Goal: Task Accomplishment & Management: Complete application form

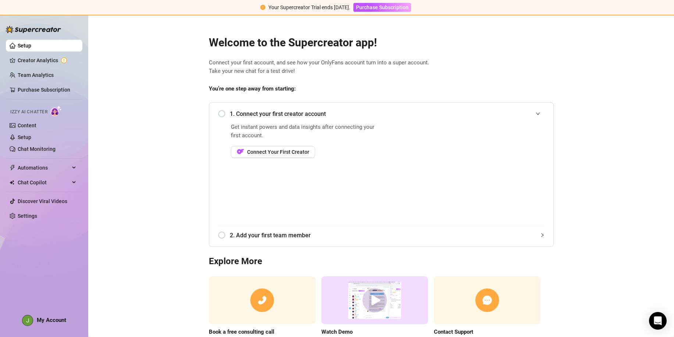
click at [219, 114] on div "1. Connect your first creator account" at bounding box center [381, 114] width 327 height 18
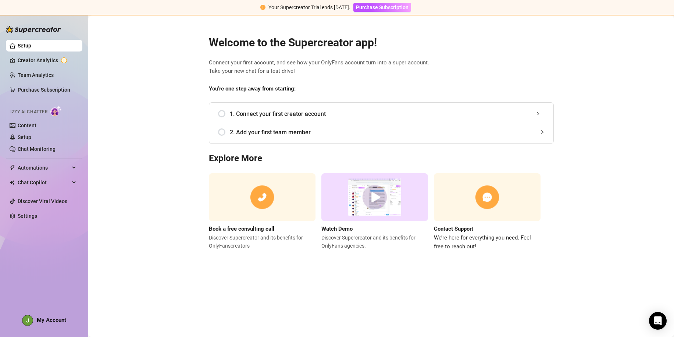
click at [219, 114] on div "1. Connect your first creator account" at bounding box center [381, 114] width 327 height 18
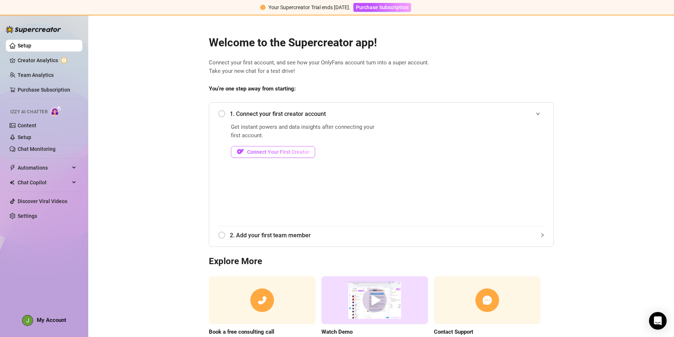
click at [258, 154] on span "Connect Your First Creator" at bounding box center [278, 152] width 62 height 6
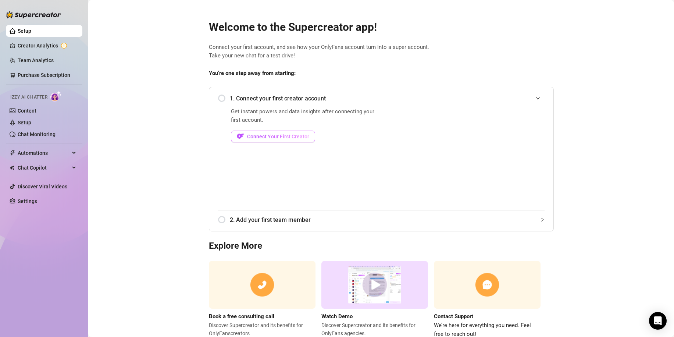
click at [274, 138] on span "Connect Your First Creator" at bounding box center [278, 136] width 62 height 6
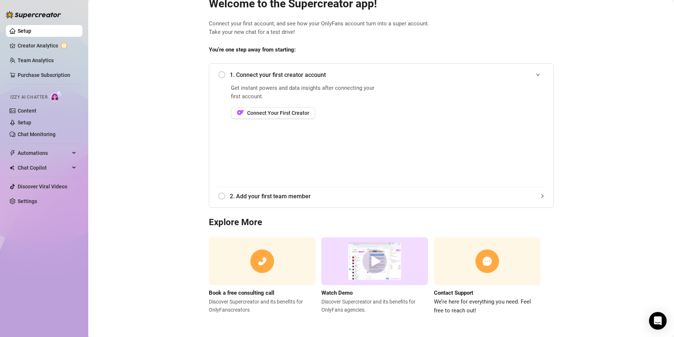
scroll to position [23, 0]
click at [46, 45] on link "Creator Analytics" at bounding box center [47, 46] width 59 height 12
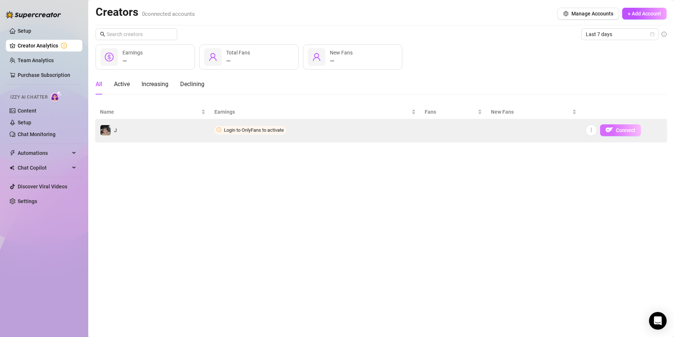
click at [616, 131] on span "Connect" at bounding box center [625, 130] width 19 height 6
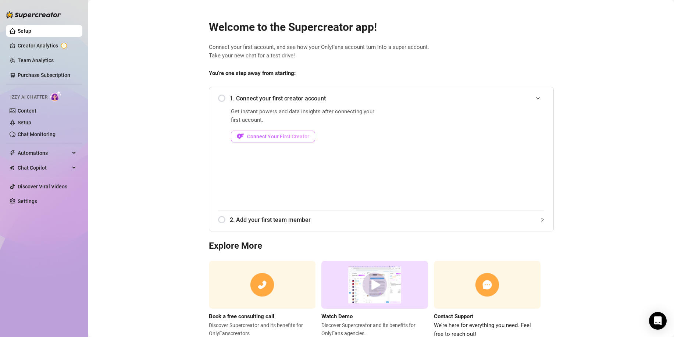
click at [268, 137] on span "Connect Your First Creator" at bounding box center [278, 136] width 62 height 6
click at [33, 46] on link "Creator Analytics" at bounding box center [47, 46] width 59 height 12
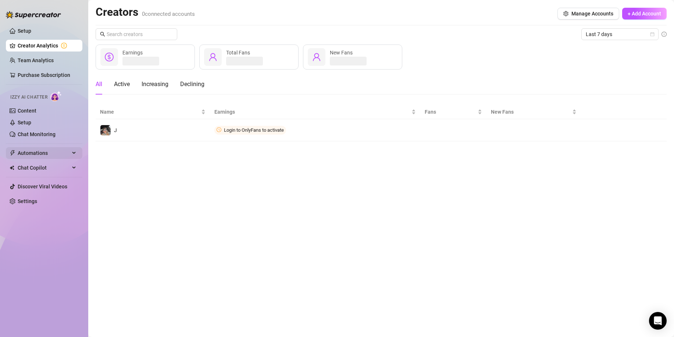
click at [75, 153] on icon at bounding box center [75, 153] width 4 height 0
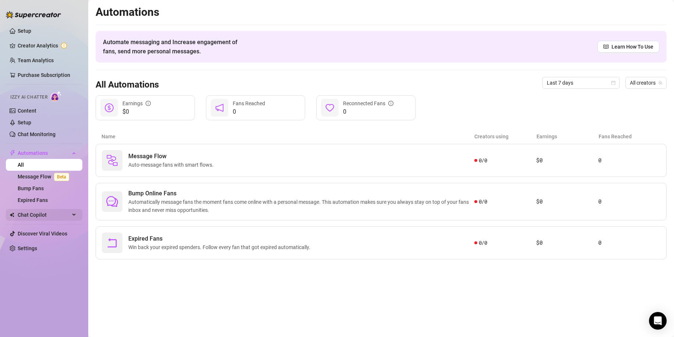
click at [74, 213] on div "Chat Copilot" at bounding box center [44, 215] width 76 height 12
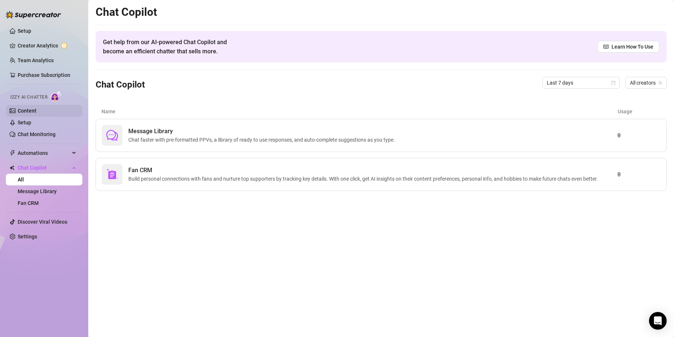
click at [35, 109] on link "Content" at bounding box center [27, 111] width 19 height 6
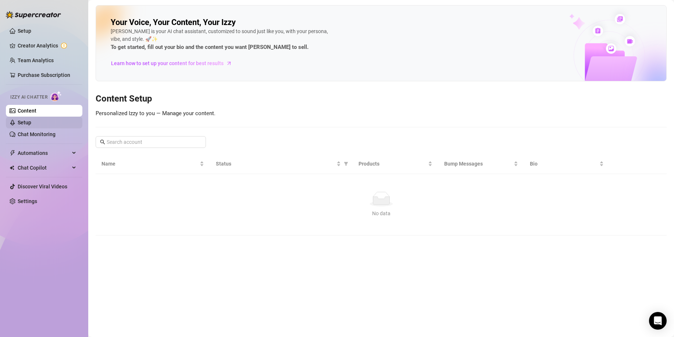
click at [31, 124] on link "Setup" at bounding box center [25, 123] width 14 height 6
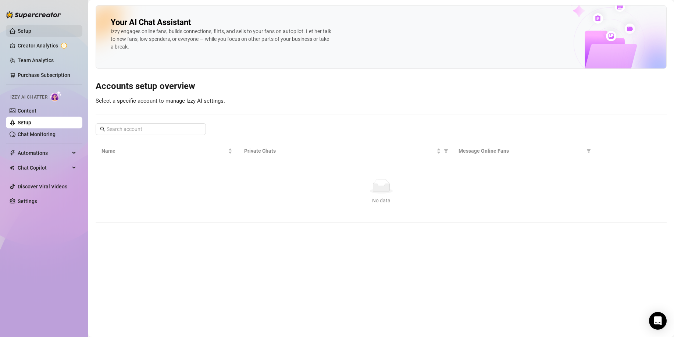
click at [31, 33] on link "Setup" at bounding box center [25, 31] width 14 height 6
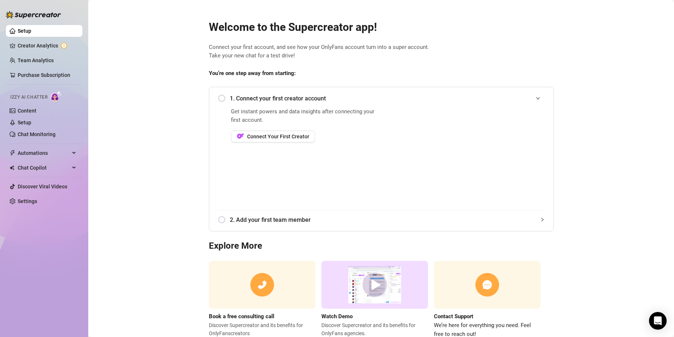
click at [219, 98] on div "1. Connect your first creator account" at bounding box center [381, 98] width 327 height 18
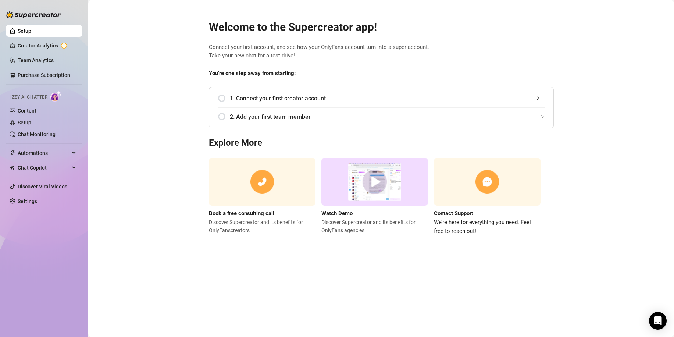
click at [219, 98] on div "1. Connect your first creator account" at bounding box center [381, 98] width 327 height 18
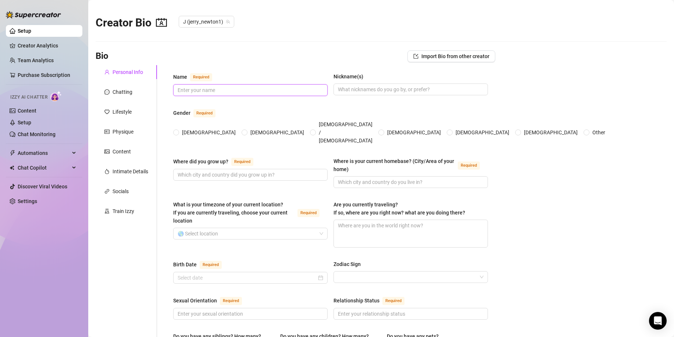
click at [210, 88] on input "Name Required" at bounding box center [250, 90] width 144 height 8
type input "[PERSON_NAME]"
click at [243, 131] on input "[DEMOGRAPHIC_DATA]" at bounding box center [244, 133] width 3 height 5
radio input "true"
click at [211, 171] on input "Where did you grow up? Required" at bounding box center [250, 175] width 144 height 8
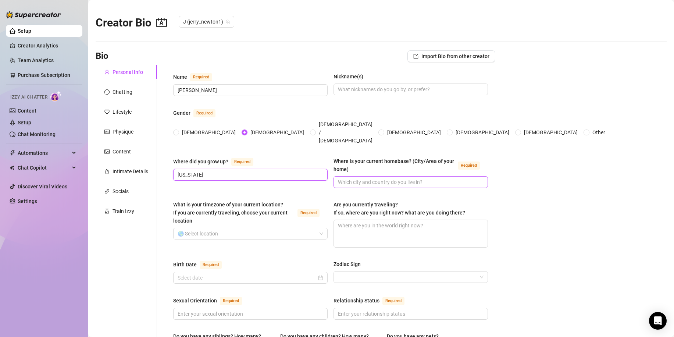
type input "[US_STATE]"
click at [353, 178] on input "Where is your current homebase? (City/Area of your home) Required" at bounding box center [410, 182] width 144 height 8
type input "[US_STATE]"
click at [233, 228] on input "What is your timezone of your current location? If you are currently traveling,…" at bounding box center [247, 233] width 139 height 11
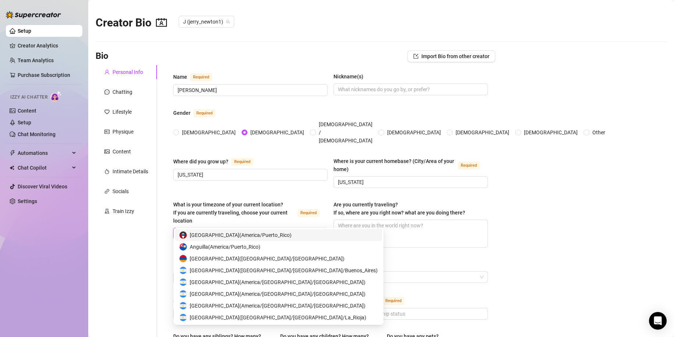
type input "A"
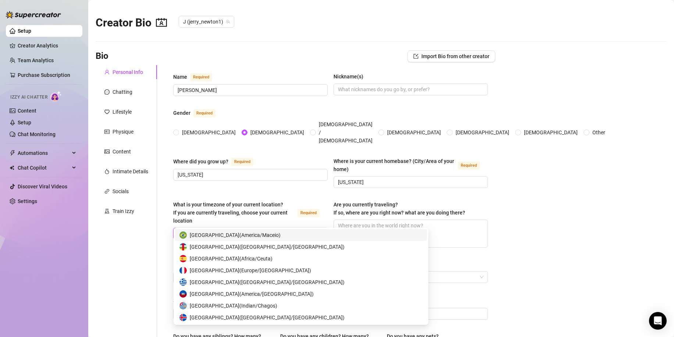
type input "c"
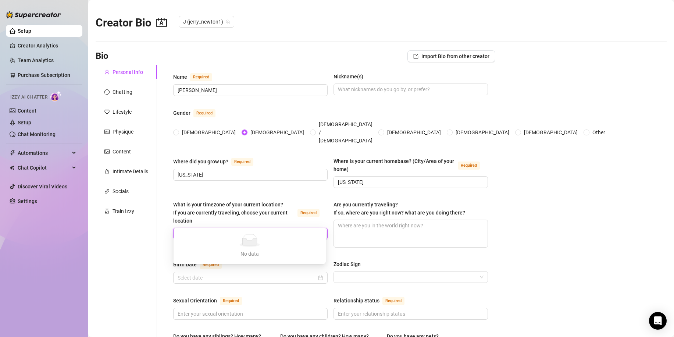
type input "O"
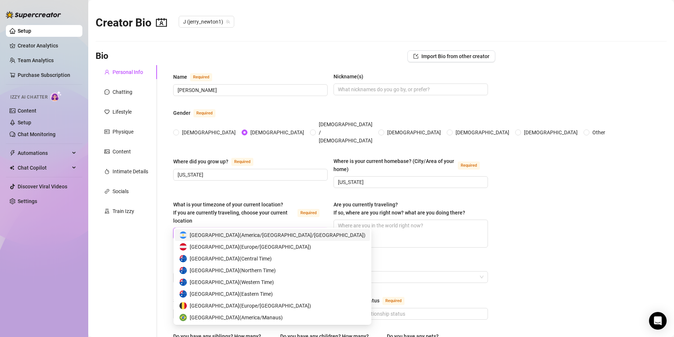
type input "[GEOGRAPHIC_DATA]"
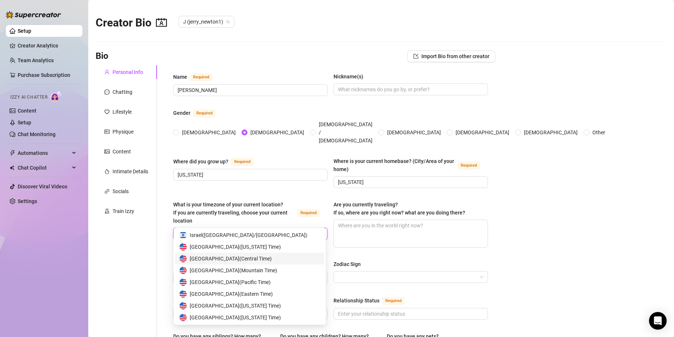
click at [230, 257] on span "[GEOGRAPHIC_DATA] ( Central Time )" at bounding box center [231, 258] width 82 height 8
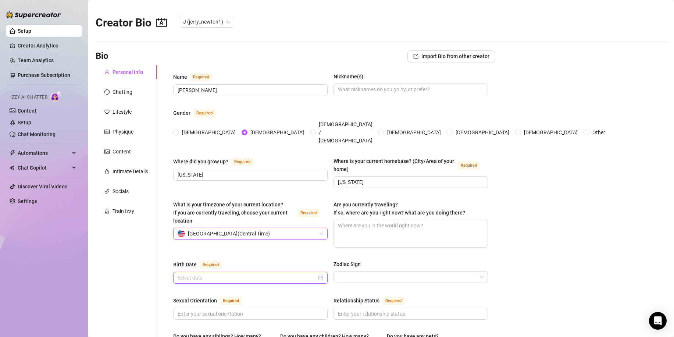
click at [296, 274] on input "Birth Date Required" at bounding box center [247, 278] width 139 height 8
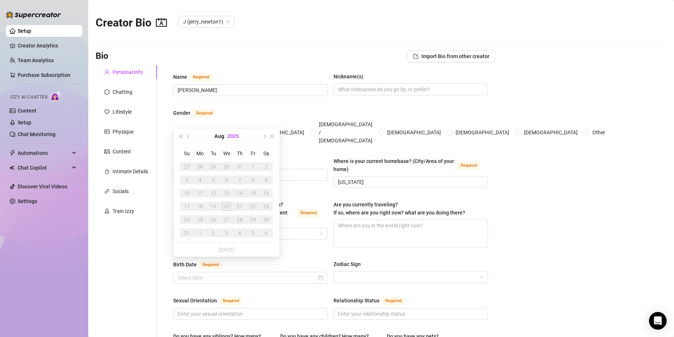
click at [231, 134] on button "2025" at bounding box center [232, 136] width 11 height 15
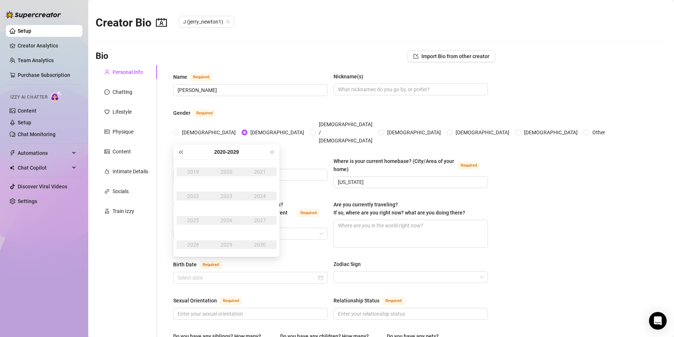
click at [179, 152] on span "Last year (Control + left)" at bounding box center [181, 152] width 4 height 4
click at [196, 219] on div "1985" at bounding box center [193, 220] width 22 height 9
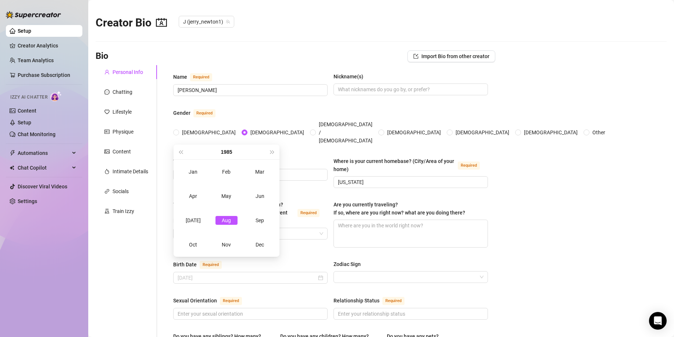
click at [225, 221] on div "Aug" at bounding box center [227, 220] width 22 height 9
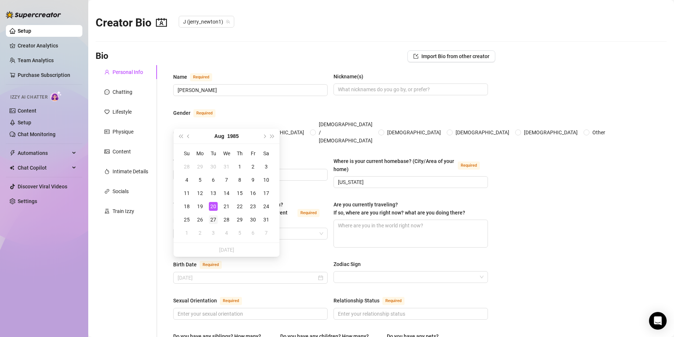
type input "[DATE]"
click at [211, 220] on div "27" at bounding box center [213, 219] width 9 height 9
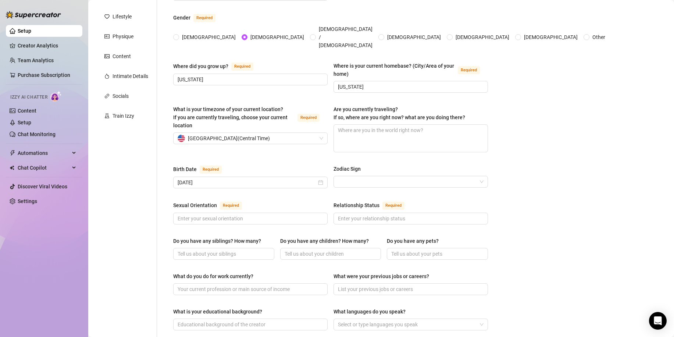
scroll to position [96, 0]
click at [249, 214] on input "Sexual Orientation Required" at bounding box center [250, 218] width 144 height 8
type input "Straight"
click at [363, 214] on input "Relationship Status Required" at bounding box center [410, 218] width 144 height 8
type input "Single"
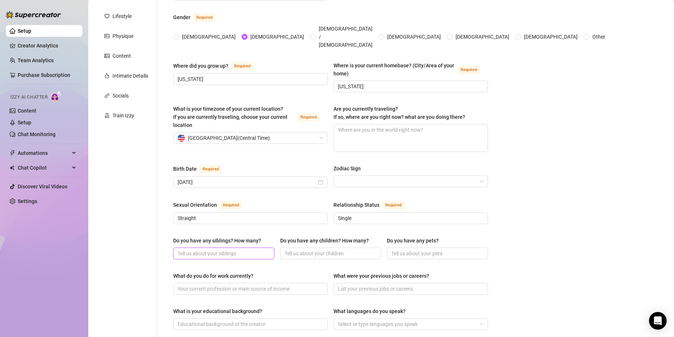
click at [228, 249] on input "Do you have any siblings? How many?" at bounding box center [223, 253] width 91 height 8
type input "4 brothers 1 twin sister"
click at [292, 249] on input "Do you have any children? How many?" at bounding box center [330, 253] width 91 height 8
type input "1 son"
click at [405, 249] on input "Do you have any pets?" at bounding box center [436, 253] width 91 height 8
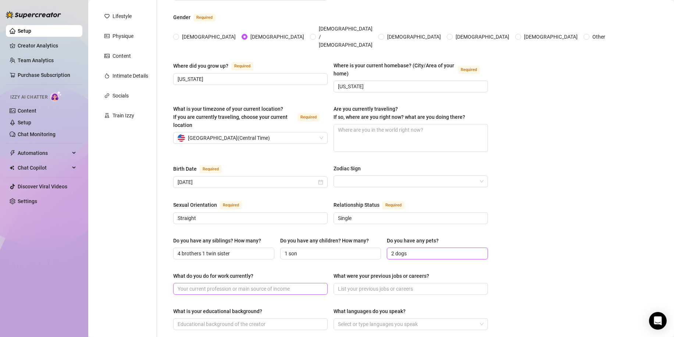
type input "2 dogs"
click at [240, 285] on input "What do you do for work currently?" at bounding box center [250, 289] width 144 height 8
type input "Construction Manager"
click at [360, 285] on input "What were your previous jobs or careers?" at bounding box center [410, 289] width 144 height 8
click at [360, 285] on input "Construction Manager," at bounding box center [410, 289] width 144 height 8
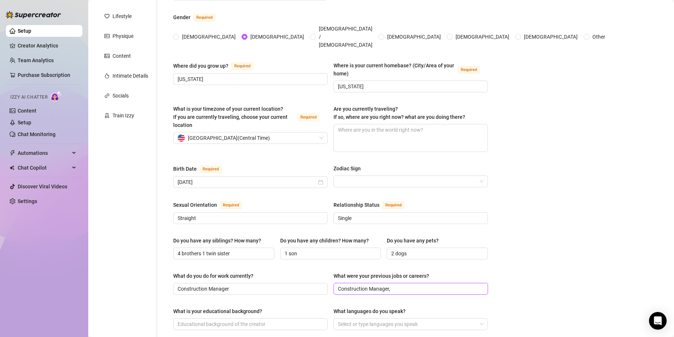
click at [405, 285] on input "Construction Manager," at bounding box center [410, 289] width 144 height 8
type input "Construction Manager, Tower climber, [DEMOGRAPHIC_DATA] Army soldier"
click at [274, 320] on input "What is your educational background?" at bounding box center [250, 324] width 144 height 8
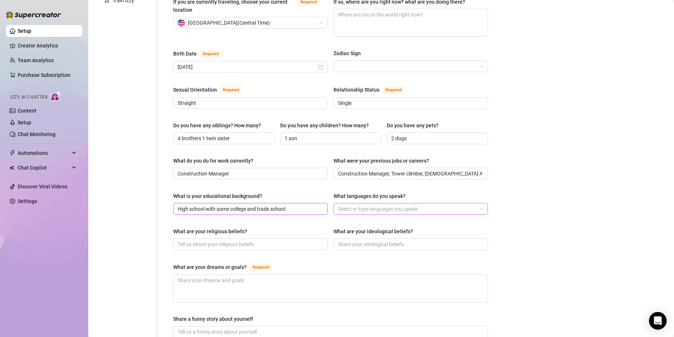
scroll to position [211, 0]
type input "High school with some college and trade school"
click at [210, 274] on textarea "What are your dreams or goals? Required" at bounding box center [331, 287] width 314 height 27
type textarea "D"
type textarea "Dr"
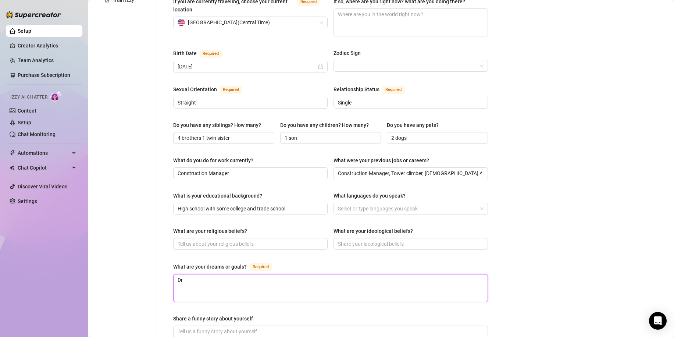
type textarea "Dre"
type textarea "Drea"
type textarea "Dream"
type textarea "Dream g"
type textarea "Dream goa"
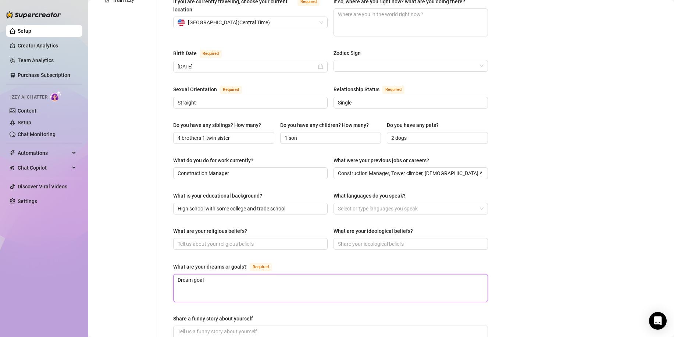
type textarea "Dream goal"
type textarea "Dream goal i"
type textarea "Dream goal is"
type textarea "Dream goal is to"
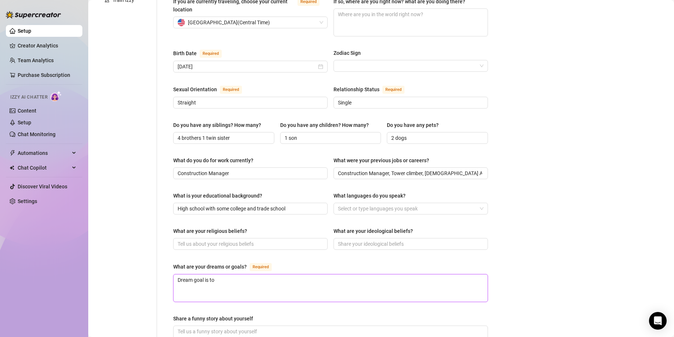
type textarea "Dream goal is to l"
type textarea "Dream goal is to li"
type textarea "Dream goal is to liv"
type textarea "Dream goal is to live"
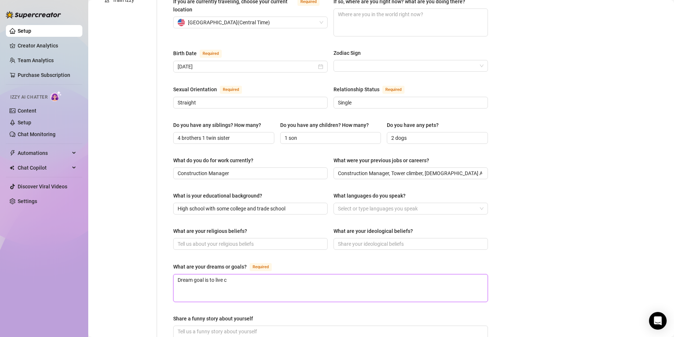
type textarea "Dream goal is to live co"
type textarea "Dream goal is to live com"
type textarea "Dream goal is to live comf"
type textarea "Dream goal is to live comfo"
type textarea "Dream goal is to live comfor"
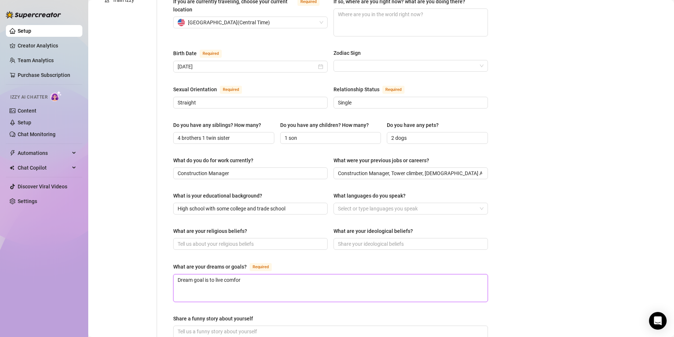
type textarea "Dream goal is to live comfort"
type textarea "Dream goal is to live comforta"
type textarea "Dream goal is to live comfortab"
type textarea "Dream goal is to live comfortabl"
type textarea "Dream goal is to live comfortably"
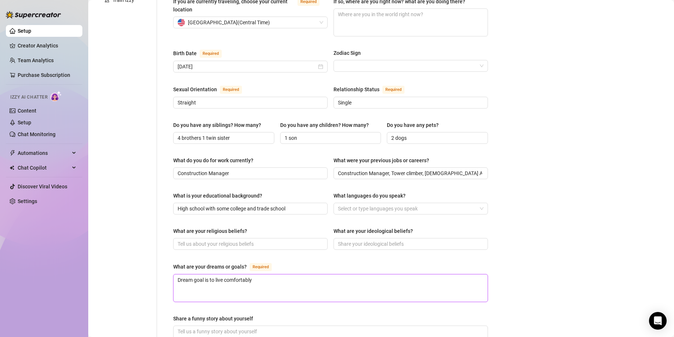
type textarea "Dream goal is to live comfortably"
type textarea "Dream goal is to live comfortably."
type textarea "Dream goal is to live comfortably. G"
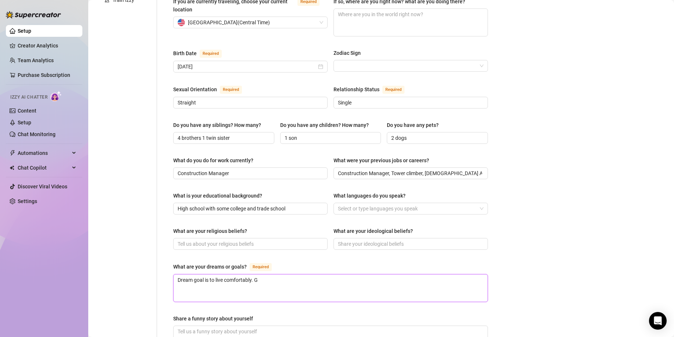
type textarea "Dream goal is to live comfortably. Ge"
type textarea "Dream goal is to live comfortably. Get"
type textarea "Dream goal is to live comfortably. Get m"
type textarea "Dream goal is to live comfortably. Get ma"
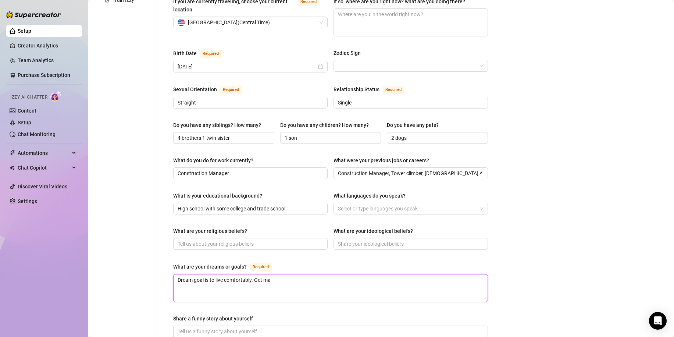
type textarea "Dream goal is to live comfortably. Get mar"
type textarea "Dream goal is to live comfortably. Get [PERSON_NAME]"
type textarea "Dream goal is to live comfortably. Get marri"
type textarea "Dream goal is to live comfortably. Get marrie"
type textarea "Dream goal is to live comfortably. Get married"
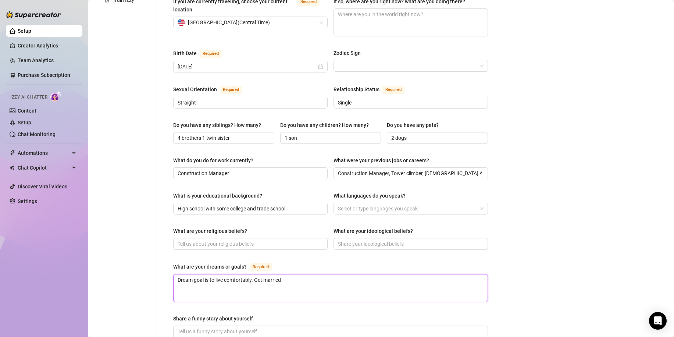
type textarea "Dream goal is to live comfortably. Get married"
type textarea "Dream goal is to live comfortably. Get married t"
type textarea "Dream goal is to live comfortably. Get married to"
type textarea "Dream goal is to live comfortably. Get married to a"
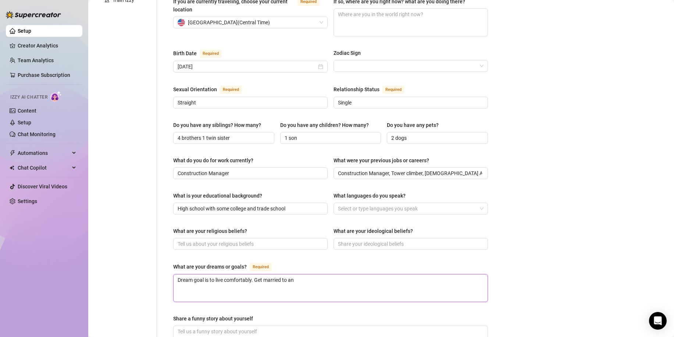
type textarea "Dream goal is to live comfortably. Get married to an"
type textarea "Dream goal is to live comfortably. Get married to an a"
type textarea "Dream goal is to live comfortably. Get married to an am"
type textarea "Dream goal is to live comfortably. Get married to an ama"
type textarea "Dream goal is to live comfortably. Get married to an amaz"
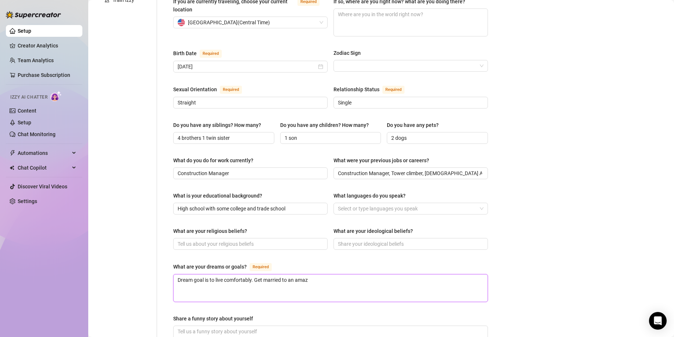
type textarea "Dream goal is to live comfortably. Get married to an amazi"
type textarea "Dream goal is to live comfortably. Get married to an [PERSON_NAME]"
type textarea "Dream goal is to live comfortably. Get married to an amazing"
type textarea "Dream goal is to live comfortably. Get married to an amazing wo"
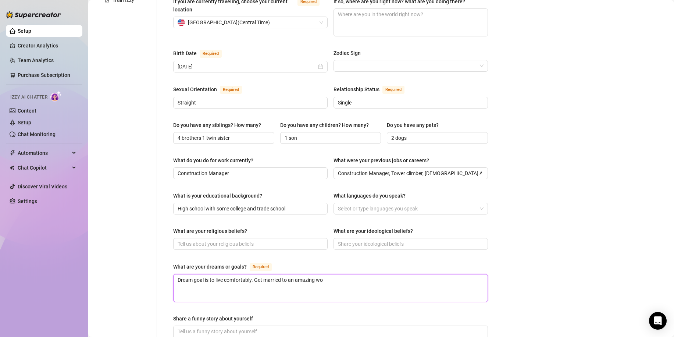
type textarea "Dream goal is to live comfortably. Get married to an amazing wom"
type textarea "Dream goal is to live comfortably. Get married to an amazing woma"
type textarea "Dream goal is to live comfortably. Get married to an amazing woman"
type textarea "Dream goal is to live comfortably. Get married to an amazing woman a"
type textarea "Dream goal is to live comfortably. Get married to an amazing woman an"
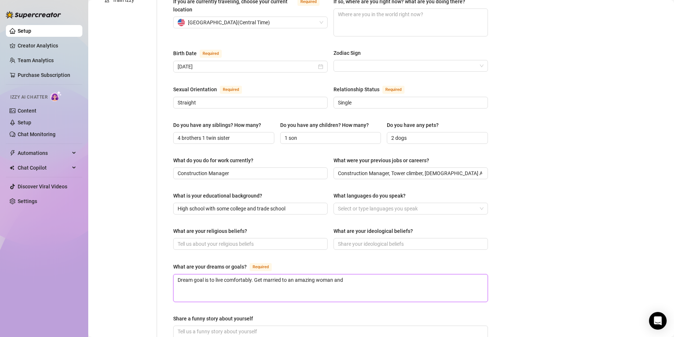
type textarea "Dream goal is to live comfortably. Get married to an amazing woman and"
type textarea "Dream goal is to live comfortably. Get married to an amazing woman and s"
type textarea "Dream goal is to live comfortably. Get married to an amazing woman and se"
type textarea "Dream goal is to live comfortably. Get married to an amazing woman and set"
type textarea "Dream goal is to live comfortably. Get married to an amazing woman and sett"
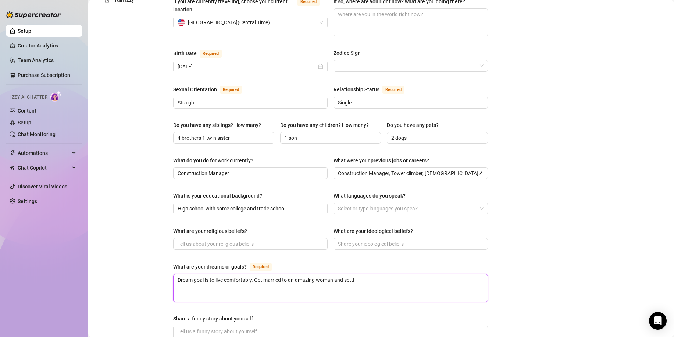
type textarea "Dream goal is to live comfortably. Get married to an amazing woman and settle"
type textarea "Dream goal is to live comfortably. Get married to an amazing woman and settle d"
type textarea "Dream goal is to live comfortably. Get married to an amazing woman and settle d…"
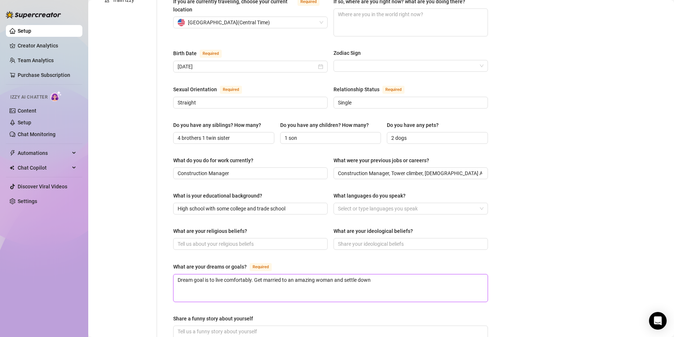
type textarea "Dream goal is to live comfortably. Get married to an amazing woman and settle d…"
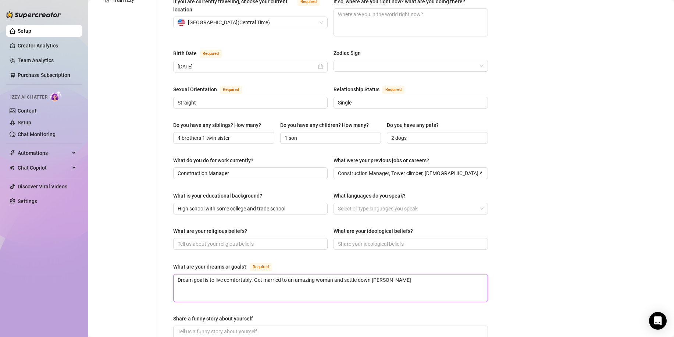
type textarea "Dream goal is to live comfortably. Get married to an amazing woman and settle d…"
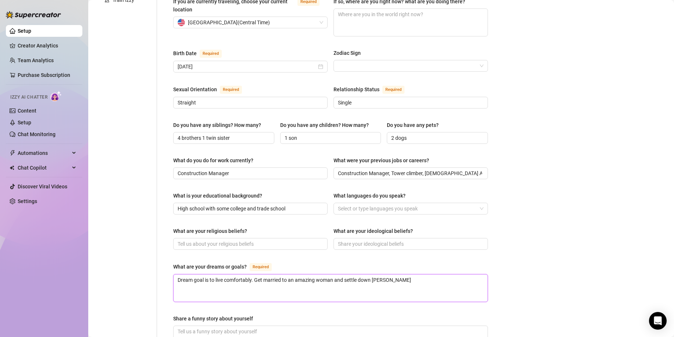
type textarea "Dream goal is to live comfortably. Get married to an amazing woman and settle d…"
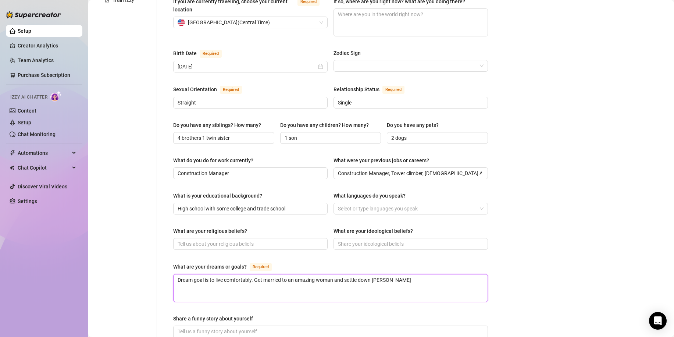
type textarea "Dream goal is to live comfortably. Get married to an amazing woman and settle d…"
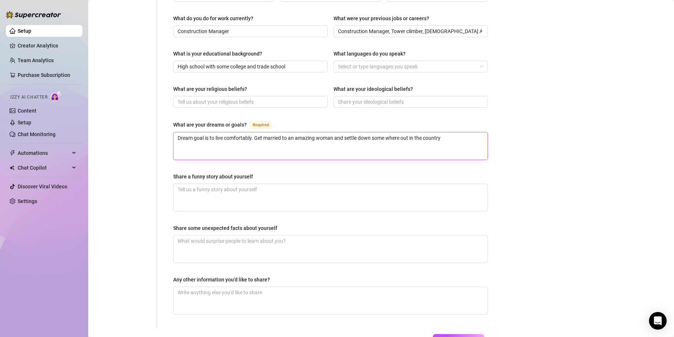
scroll to position [353, 0]
click at [199, 184] on textarea "Share a funny story about yourself" at bounding box center [331, 197] width 314 height 27
click at [199, 235] on textarea "Share some unexpected facts about yourself" at bounding box center [331, 248] width 314 height 27
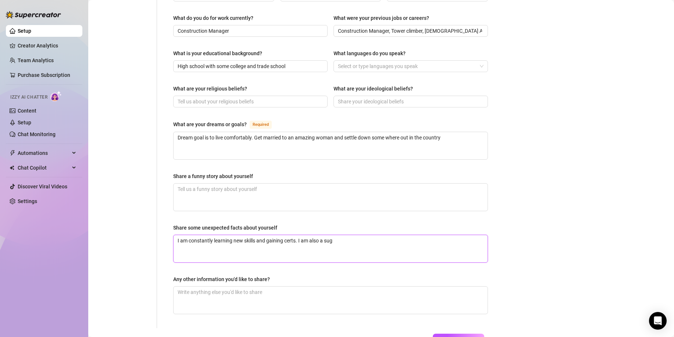
click at [199, 235] on textarea "I am constantly learning new skills and gaining certs. I am also a sug" at bounding box center [331, 248] width 314 height 27
click at [349, 235] on textarea "I am constantly learning new skills and gaining certs. I am also a sug" at bounding box center [331, 248] width 314 height 27
click at [448, 336] on span "Save All Changes" at bounding box center [458, 339] width 40 height 6
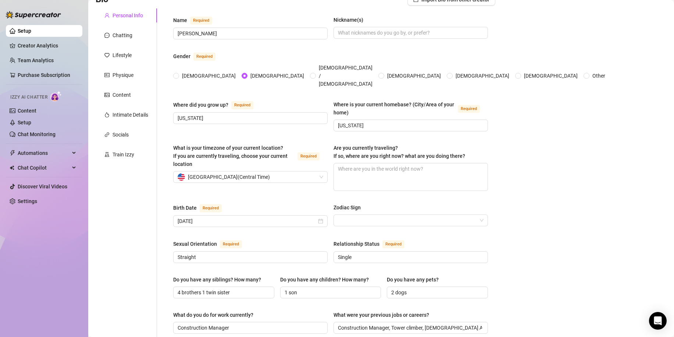
scroll to position [0, 0]
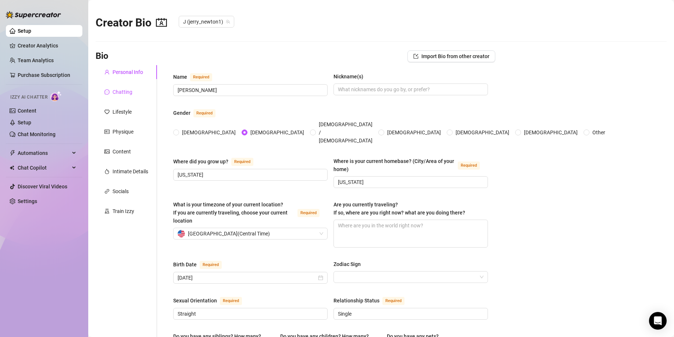
click at [124, 92] on div "Chatting" at bounding box center [123, 92] width 20 height 8
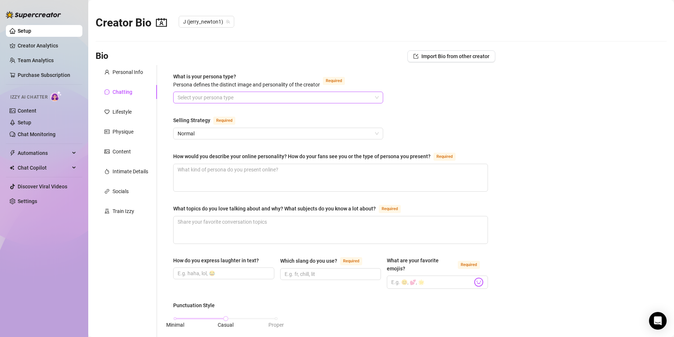
click at [182, 96] on input "What is your persona type? [PERSON_NAME] defines the distinct image and persona…" at bounding box center [275, 97] width 195 height 11
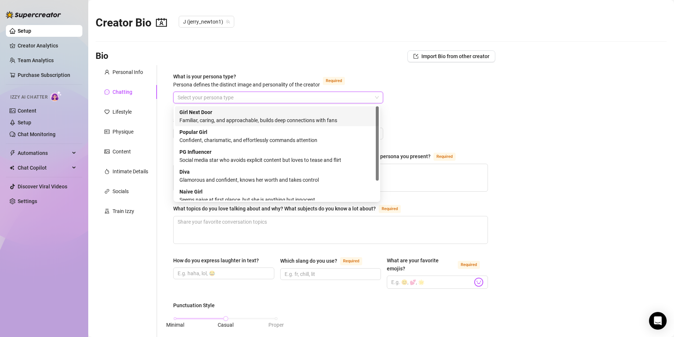
click at [314, 121] on div "Familiar, caring, and approachable, builds deep connections with fans" at bounding box center [276, 120] width 195 height 8
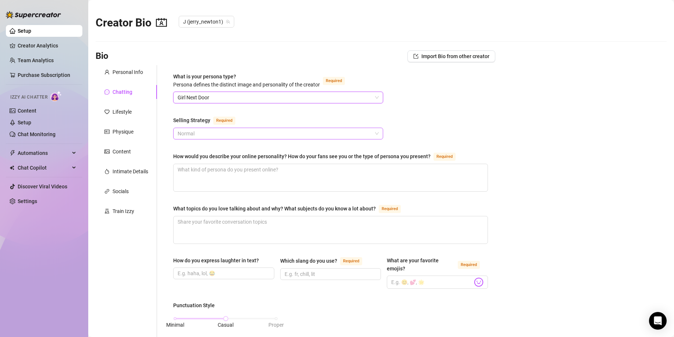
click at [274, 138] on span "Normal" at bounding box center [278, 133] width 201 height 11
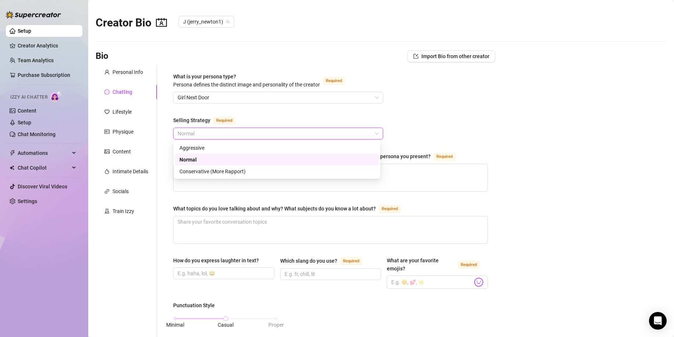
click at [274, 138] on span "Normal" at bounding box center [278, 133] width 201 height 11
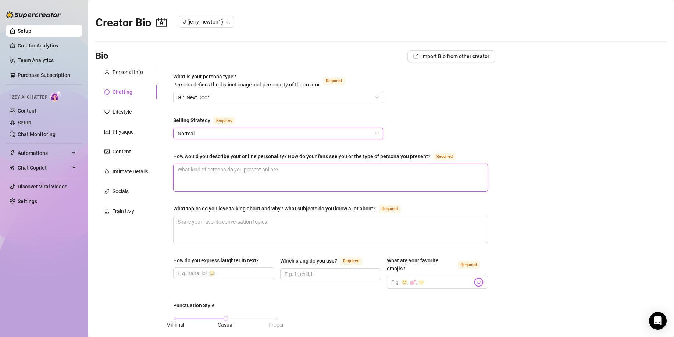
click at [254, 170] on textarea "How would you describe your online personality? How do your fans see you or the…" at bounding box center [331, 177] width 314 height 27
click at [226, 226] on textarea "What topics do you love talking about and why? What subjects do you know a lot …" at bounding box center [331, 229] width 314 height 27
click at [226, 226] on textarea "I can talk about anything really. History, [DEMOGRAPHIC_DATA] Army or construct…" at bounding box center [331, 229] width 314 height 27
click at [418, 227] on textarea "I can talk about anything really. History, [DEMOGRAPHIC_DATA] Army or construct…" at bounding box center [331, 229] width 314 height 27
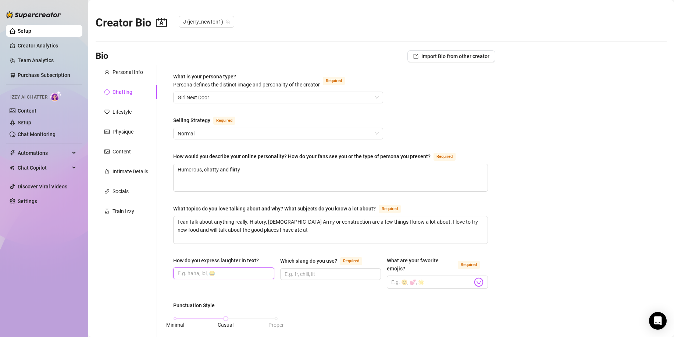
click at [252, 274] on input "How do you express laughter in text?" at bounding box center [223, 273] width 91 height 8
click at [324, 275] on input "Which slang do you use? Required" at bounding box center [330, 274] width 91 height 8
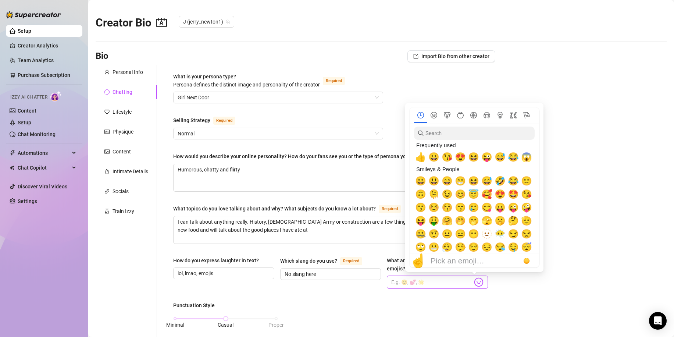
click at [474, 283] on img at bounding box center [479, 282] width 10 height 10
click at [499, 179] on span "🤣" at bounding box center [500, 181] width 11 height 10
click at [474, 281] on img at bounding box center [479, 282] width 10 height 10
click at [516, 184] on span "😂" at bounding box center [513, 181] width 11 height 10
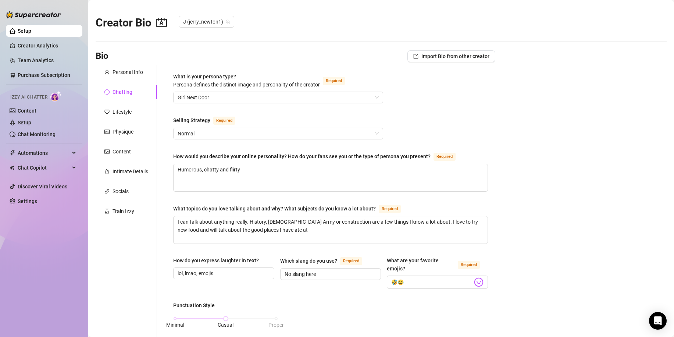
click at [504, 308] on main "Creator Bio J (jerry_newton1) Bio Import Bio from other creator Personal Info C…" at bounding box center [381, 343] width 586 height 687
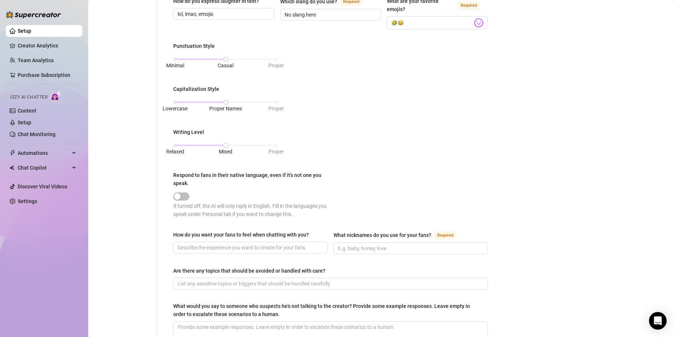
scroll to position [260, 0]
click at [241, 245] on input "How do you want your fans to feel when chatting with you?" at bounding box center [250, 247] width 144 height 8
click at [355, 247] on input "What nicknames do you use for your fans? Required" at bounding box center [410, 248] width 144 height 8
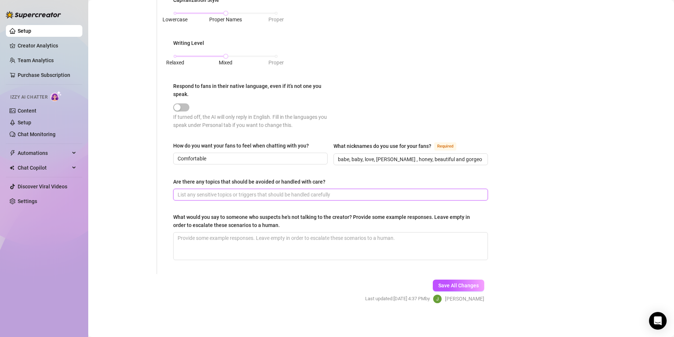
click at [222, 194] on input "Are there any topics that should be avoided or handled with care?" at bounding box center [330, 194] width 304 height 8
click at [219, 239] on textarea "What would you say to someone who suspects he's not talking to the creator? Pro…" at bounding box center [331, 245] width 314 height 27
click at [442, 283] on span "Save All Changes" at bounding box center [458, 285] width 40 height 6
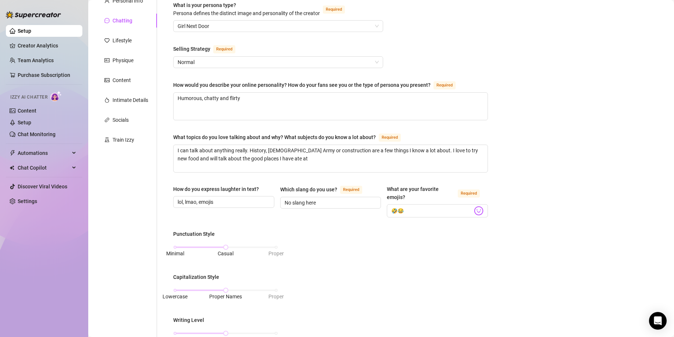
scroll to position [0, 0]
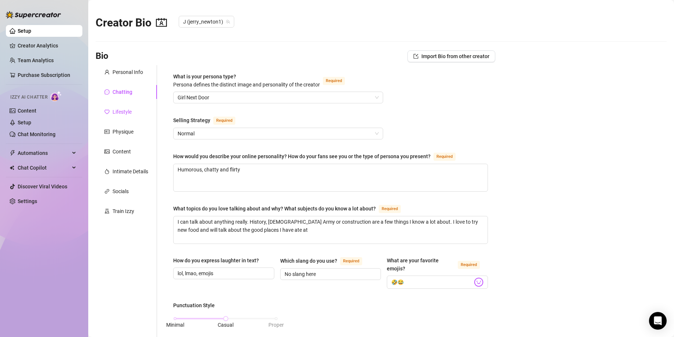
click at [124, 114] on div "Lifestyle" at bounding box center [122, 112] width 19 height 8
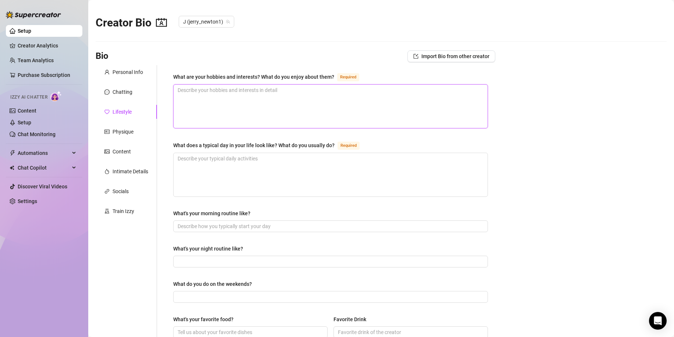
click at [196, 95] on textarea "What are your hobbies and interests? What do you enjoy about them? Required" at bounding box center [331, 106] width 314 height 43
click at [196, 95] on textarea "I enjoy fishing and hunting. I bow [PERSON_NAME] only." at bounding box center [331, 106] width 314 height 43
click at [298, 92] on textarea "I enjoy fishing and hunting. I bow [PERSON_NAME] only." at bounding box center [331, 106] width 314 height 43
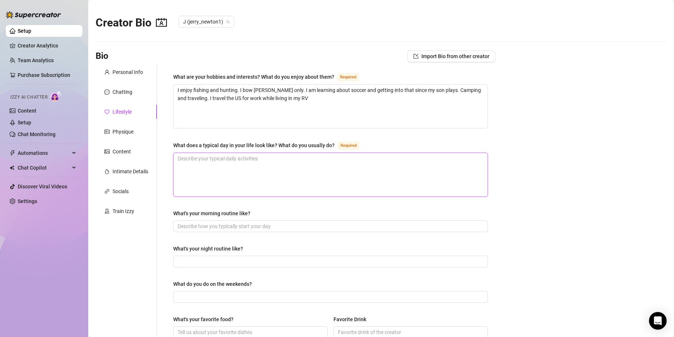
click at [259, 161] on textarea "What does a typical day in your life look like? What do you usually do? Required" at bounding box center [331, 174] width 314 height 43
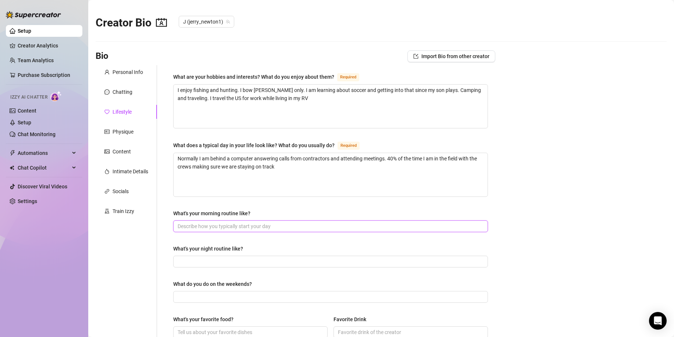
click at [233, 224] on input "What's your morning routine like?" at bounding box center [330, 226] width 304 height 8
click at [246, 261] on input "What's your night routine like?" at bounding box center [330, 261] width 304 height 8
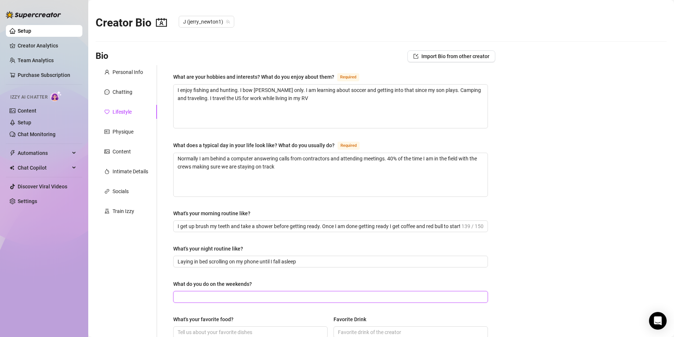
click at [220, 297] on input "What do you do on the weekends?" at bounding box center [330, 297] width 304 height 8
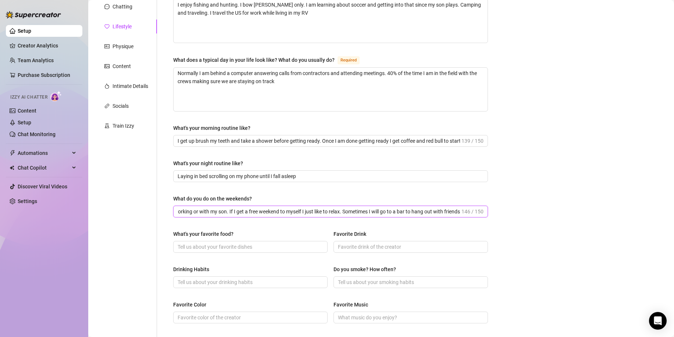
scroll to position [88, 0]
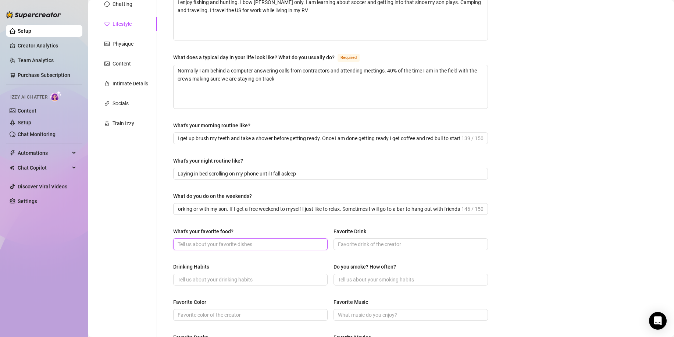
click at [224, 244] on input "What's your favorite food?" at bounding box center [250, 244] width 144 height 8
click at [339, 245] on input "Favorite Drink" at bounding box center [410, 244] width 144 height 8
click at [268, 279] on input "Drinking Habits" at bounding box center [250, 279] width 144 height 8
click at [359, 277] on input "Do you smoke? How often?" at bounding box center [410, 279] width 144 height 8
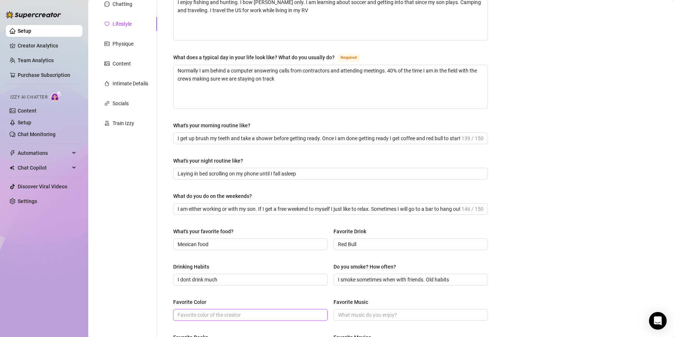
click at [256, 312] on input "Favorite Color" at bounding box center [250, 315] width 144 height 8
click at [338, 314] on input "Favorite Music" at bounding box center [410, 315] width 144 height 8
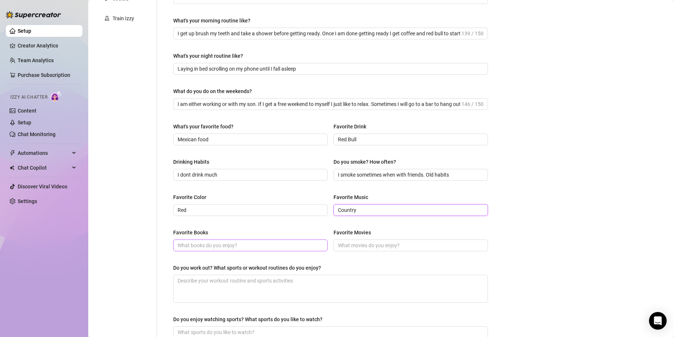
scroll to position [288, 0]
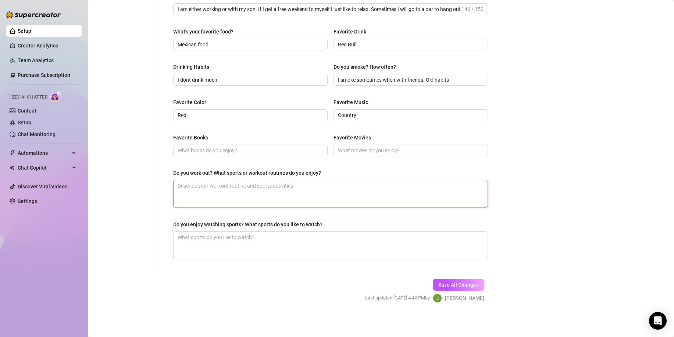
click at [237, 190] on textarea "Do you work out? What sports or workout routines do you enjoy?" at bounding box center [331, 193] width 314 height 27
click at [236, 192] on textarea "I go to the gym when I can. I" at bounding box center [331, 193] width 314 height 27
click at [247, 186] on textarea "I go to the gym when I can. I" at bounding box center [331, 193] width 314 height 27
click at [284, 239] on textarea "Do you enjoy watching sports? What sports do you like to watch?" at bounding box center [331, 245] width 314 height 27
click at [438, 282] on span "Save All Changes" at bounding box center [458, 285] width 40 height 6
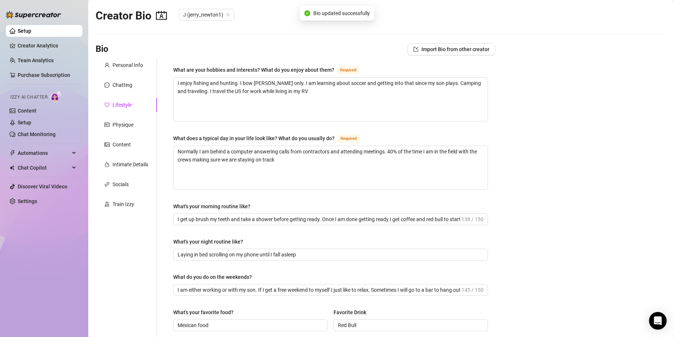
scroll to position [0, 0]
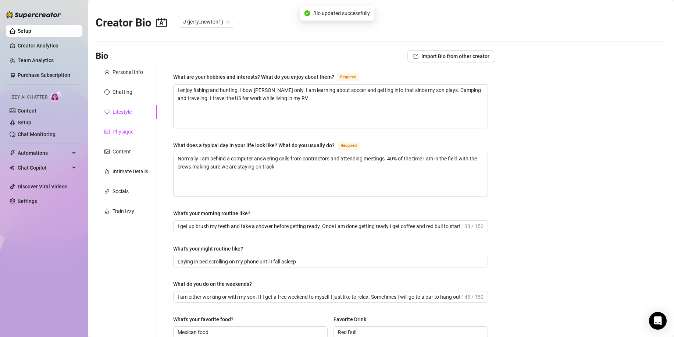
click at [127, 132] on div "Physique" at bounding box center [123, 132] width 21 height 8
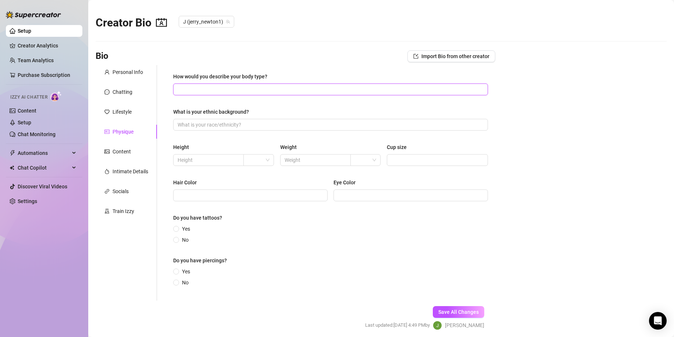
click at [189, 88] on input "How would you describe your body type?" at bounding box center [330, 89] width 304 height 8
click at [209, 125] on input "What is your ethnic background?" at bounding box center [330, 125] width 304 height 8
click at [229, 160] on input "text" at bounding box center [208, 160] width 60 height 8
click at [266, 160] on span at bounding box center [258, 159] width 21 height 11
click at [259, 187] on div "ft" at bounding box center [258, 186] width 18 height 8
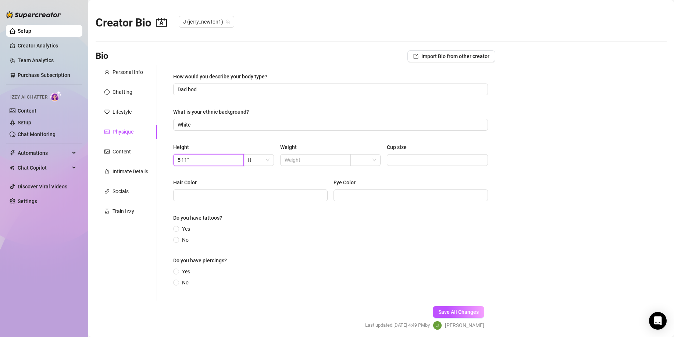
click at [226, 158] on input "5'11"" at bounding box center [208, 160] width 60 height 8
click at [337, 164] on span at bounding box center [315, 160] width 71 height 12
click at [371, 162] on span at bounding box center [365, 159] width 21 height 11
click at [357, 184] on div "lbs" at bounding box center [363, 186] width 18 height 8
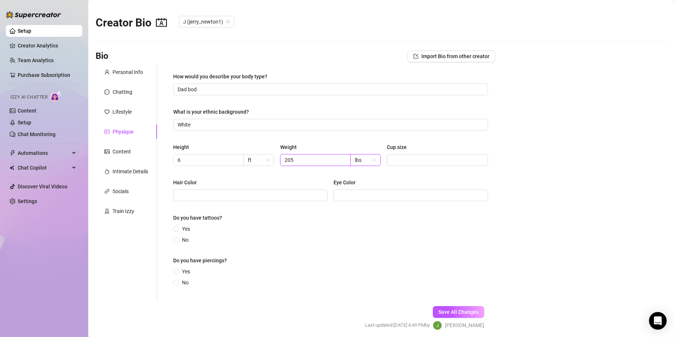
click at [305, 160] on input "205" at bounding box center [315, 160] width 60 height 8
click at [261, 197] on input "Hair Color" at bounding box center [250, 195] width 144 height 8
click at [338, 196] on input "Eye Color" at bounding box center [410, 195] width 144 height 8
click at [178, 226] on span at bounding box center [176, 229] width 6 height 6
click at [178, 227] on input "Yes" at bounding box center [176, 229] width 3 height 5
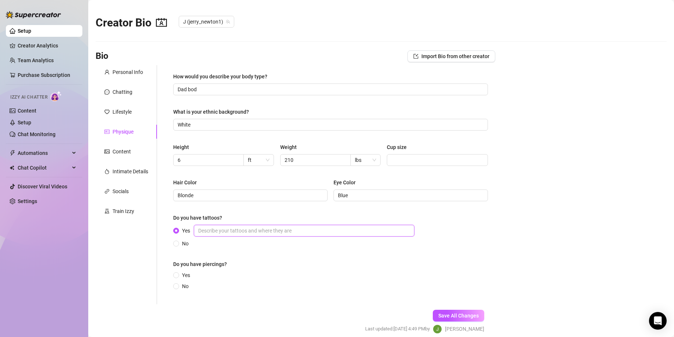
click at [218, 231] on input "Yes" at bounding box center [304, 231] width 221 height 12
click at [179, 286] on span "No" at bounding box center [185, 286] width 13 height 8
click at [178, 286] on input "No" at bounding box center [176, 286] width 3 height 5
click at [438, 316] on span "Save All Changes" at bounding box center [458, 316] width 40 height 6
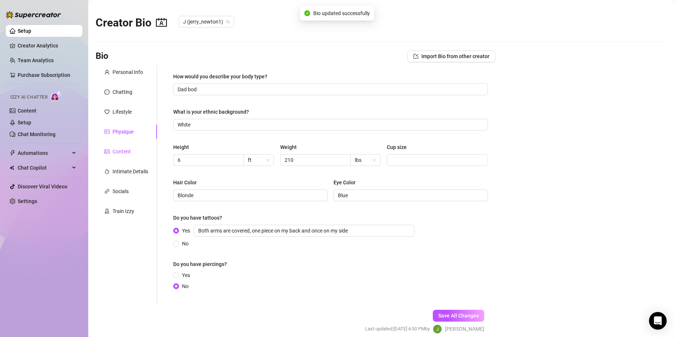
click at [127, 151] on div "Content" at bounding box center [122, 151] width 18 height 8
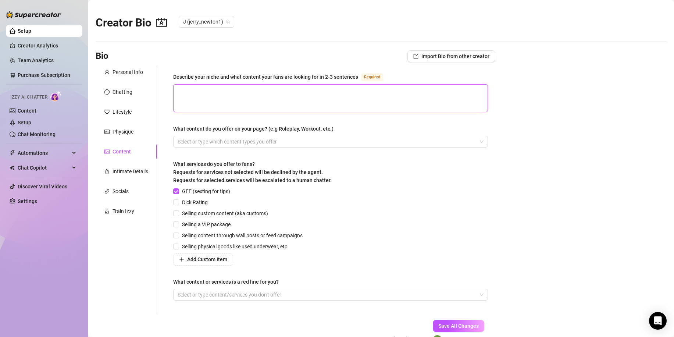
click at [184, 94] on textarea "Describe your niche and what content your fans are looking for in 2-3 sentences…" at bounding box center [331, 98] width 314 height 27
click at [195, 141] on div at bounding box center [327, 141] width 304 height 10
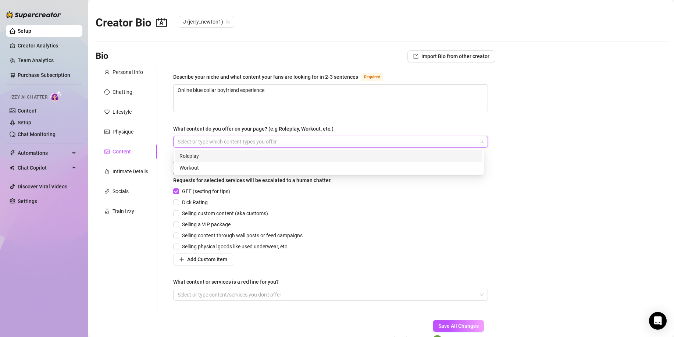
click at [195, 139] on div at bounding box center [327, 141] width 304 height 10
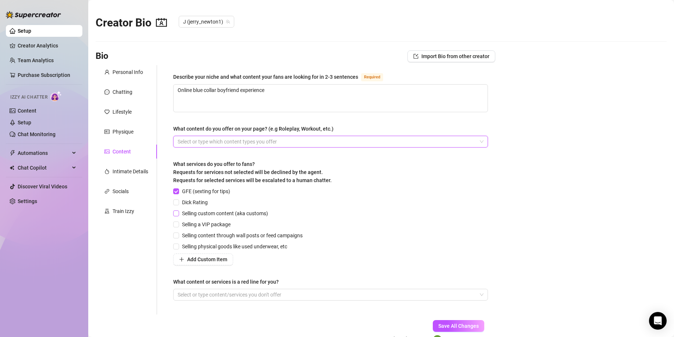
click at [177, 214] on input "Selling custom content (aka customs)" at bounding box center [175, 212] width 5 height 5
click at [176, 224] on input "Selling a VIP package" at bounding box center [175, 223] width 5 height 5
click at [177, 236] on input "Selling content through wall posts or feed campaigns" at bounding box center [175, 234] width 5 height 5
click at [177, 248] on input "Selling physical goods like used underwear, etc" at bounding box center [175, 245] width 5 height 5
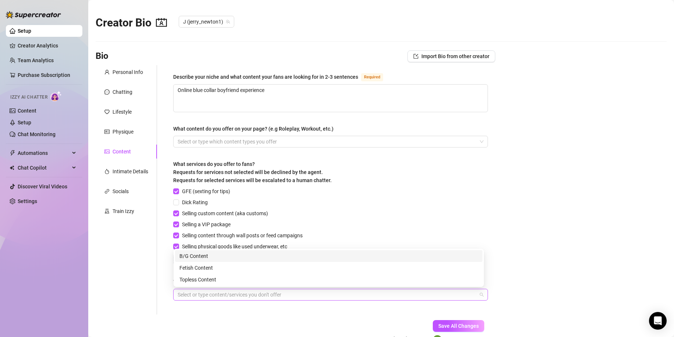
click at [248, 294] on div at bounding box center [327, 294] width 304 height 10
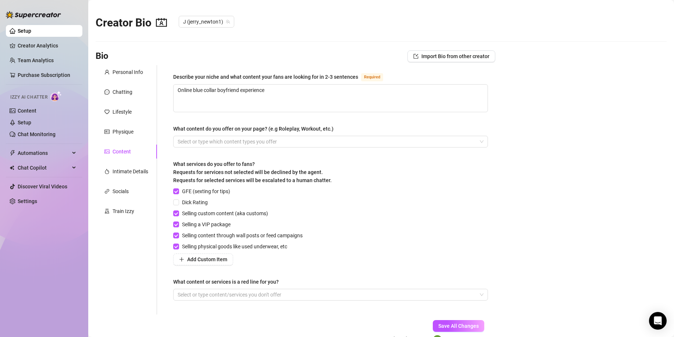
click at [248, 310] on div "Describe your niche and what content your fans are looking for in 2-3 sentences…" at bounding box center [331, 189] width 330 height 249
click at [438, 326] on span "Save All Changes" at bounding box center [458, 326] width 40 height 6
click at [426, 58] on span "Import Bio from other creator" at bounding box center [455, 56] width 68 height 6
click at [442, 76] on input "search" at bounding box center [444, 76] width 58 height 11
click at [437, 92] on span "( jerry_newton1 )" at bounding box center [452, 92] width 36 height 8
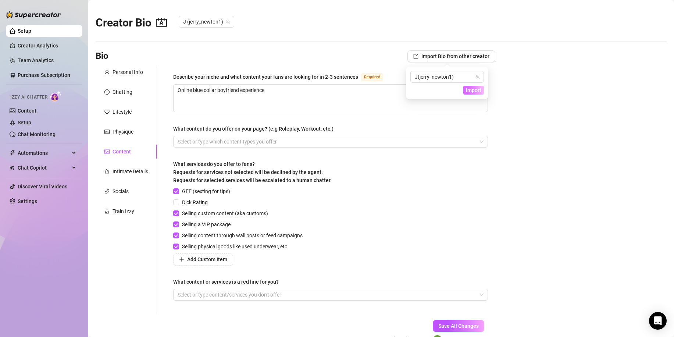
click at [466, 91] on span "Import" at bounding box center [473, 90] width 15 height 6
click at [438, 328] on span "Save All Changes" at bounding box center [458, 326] width 40 height 6
click at [137, 172] on div "Intimate Details" at bounding box center [131, 171] width 36 height 8
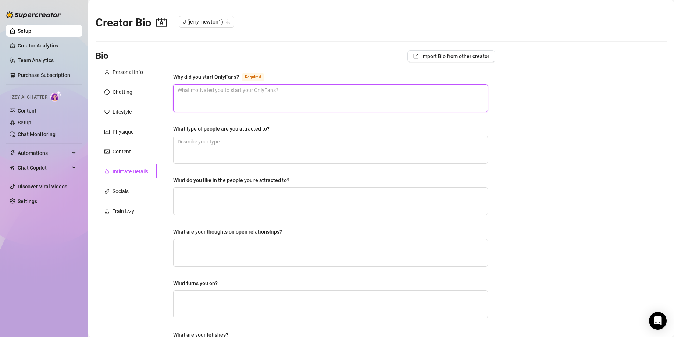
click at [192, 95] on textarea "Why did you start OnlyFans? Required" at bounding box center [331, 98] width 314 height 27
click at [197, 141] on textarea "What type of people are you attracted to?" at bounding box center [331, 149] width 314 height 27
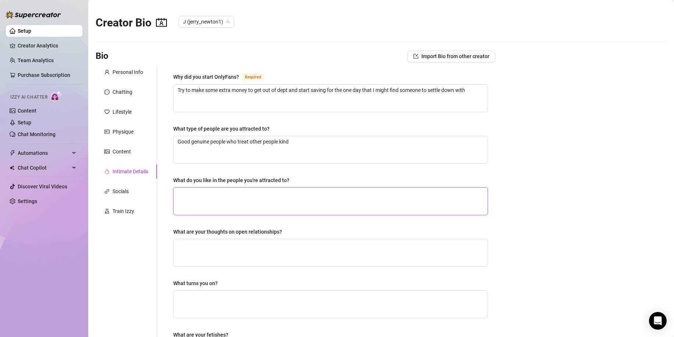
click at [232, 196] on textarea "What do you like in the people you're attracted to?" at bounding box center [331, 201] width 314 height 27
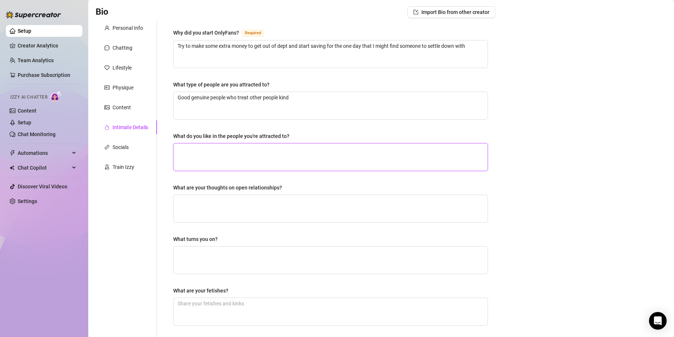
scroll to position [44, 0]
click at [232, 196] on textarea "What are your thoughts on open relationships?" at bounding box center [331, 208] width 314 height 27
click at [201, 156] on textarea "What do you like in the people you're attracted to?" at bounding box center [331, 156] width 314 height 27
click at [196, 254] on textarea "What turns you on?" at bounding box center [331, 259] width 314 height 27
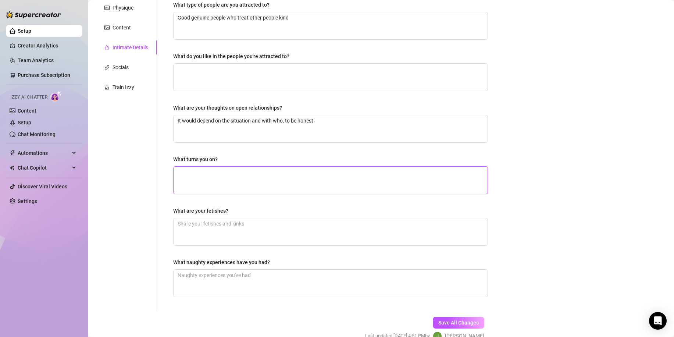
scroll to position [125, 0]
click at [182, 277] on textarea "What naughty experiences have you had?" at bounding box center [331, 282] width 314 height 27
click at [190, 229] on textarea "What are your fetishes?" at bounding box center [331, 230] width 314 height 27
click at [203, 178] on textarea "What turns you on?" at bounding box center [331, 179] width 314 height 27
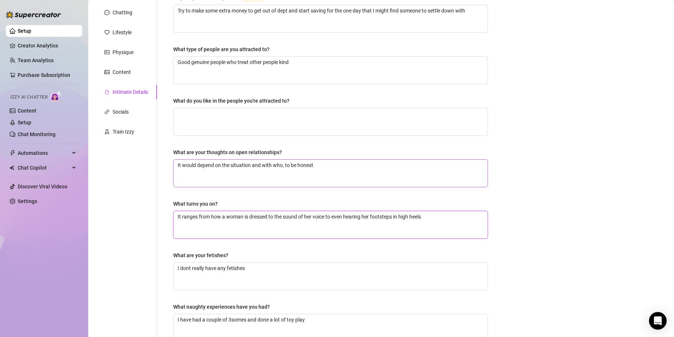
scroll to position [78, 0]
drag, startPoint x: 294, startPoint y: 62, endPoint x: 166, endPoint y: 43, distance: 129.0
click at [166, 43] on div "Why did you start OnlyFans? Required Try to make some extra money to get out of…" at bounding box center [331, 172] width 330 height 370
click at [366, 64] on textarea "I am attracted to someone with tattoos with an average to above average body. u" at bounding box center [331, 71] width 314 height 27
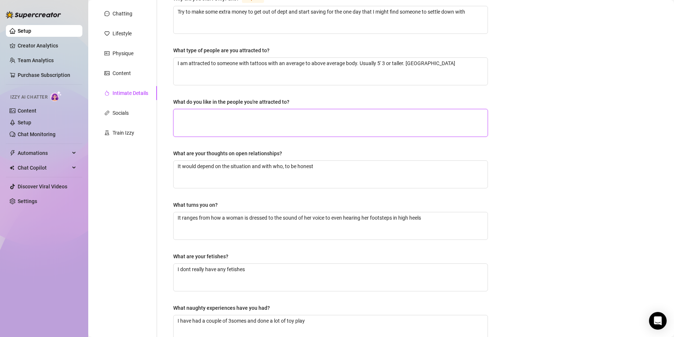
click at [224, 119] on textarea "What do you like in the people you're attracted to?" at bounding box center [331, 122] width 314 height 27
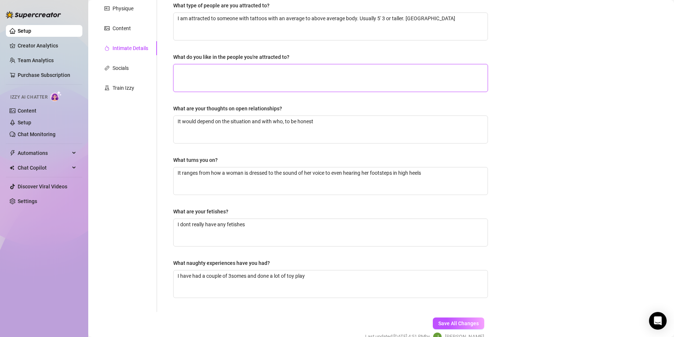
scroll to position [162, 0]
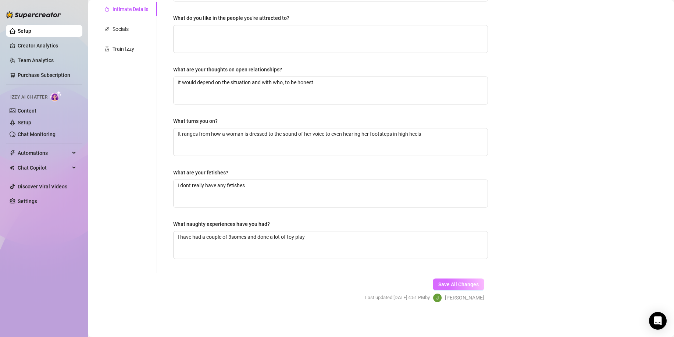
click at [434, 279] on button "Save All Changes" at bounding box center [458, 284] width 51 height 12
click at [118, 29] on div "Socials" at bounding box center [121, 29] width 16 height 8
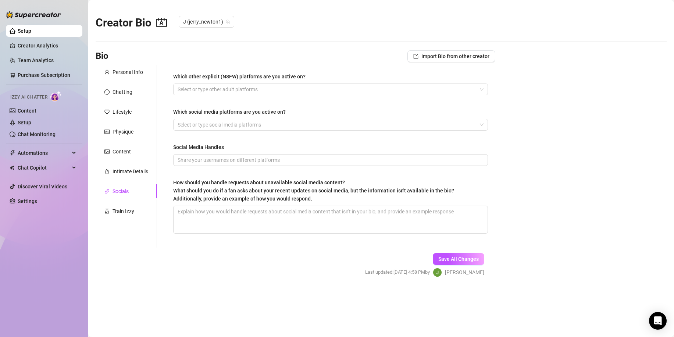
scroll to position [0, 0]
click at [199, 90] on div at bounding box center [327, 89] width 304 height 10
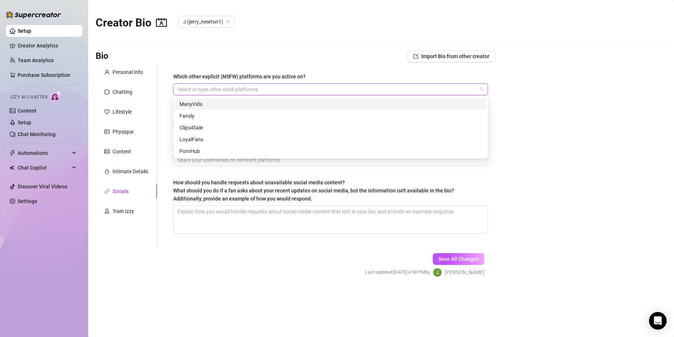
click at [194, 103] on div "ManyVids" at bounding box center [330, 104] width 303 height 8
click at [305, 52] on div "Bio Import Bio from other creator" at bounding box center [296, 56] width 400 height 12
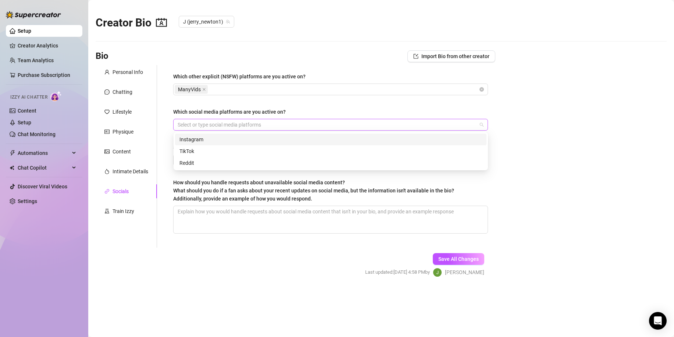
click at [222, 124] on div at bounding box center [327, 125] width 304 height 10
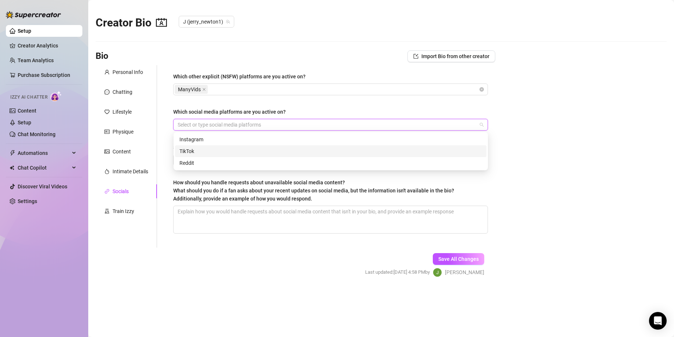
click at [210, 150] on div "TikTok" at bounding box center [330, 151] width 303 height 8
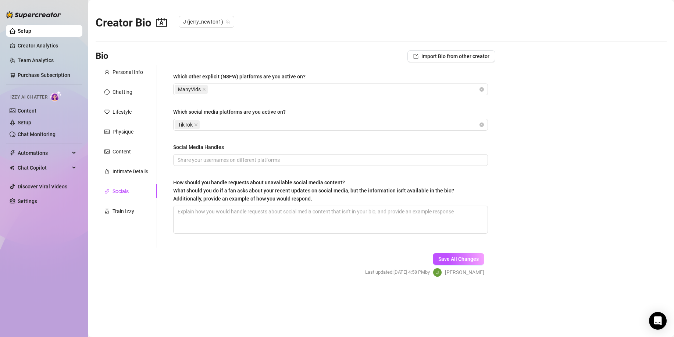
click at [305, 105] on div "Which other explicit (NSFW) platforms are you active on? ManyVids Which social …" at bounding box center [330, 156] width 315 height 168
click at [282, 215] on textarea "How should you handle requests about unavailable social media content? What sho…" at bounding box center [331, 219] width 314 height 27
click at [448, 258] on span "Save All Changes" at bounding box center [458, 259] width 40 height 6
click at [122, 211] on div "Train Izzy" at bounding box center [124, 211] width 22 height 8
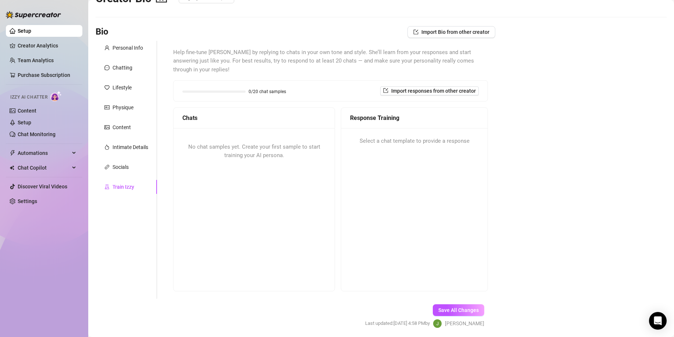
scroll to position [42, 0]
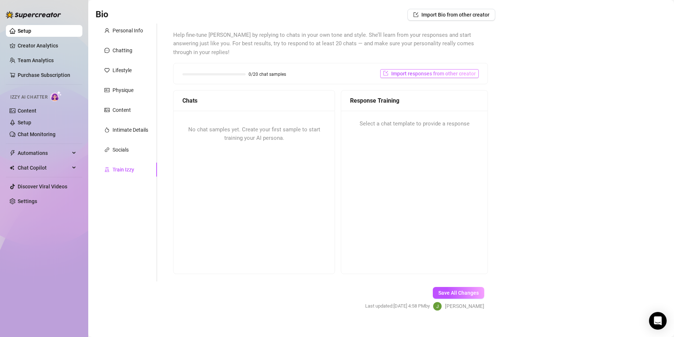
click at [400, 71] on span "Import responses from other creator" at bounding box center [433, 74] width 85 height 6
click at [419, 83] on input "search" at bounding box center [422, 83] width 58 height 11
click at [409, 97] on span "J" at bounding box center [407, 99] width 3 height 8
click at [443, 97] on button "Import" at bounding box center [452, 97] width 21 height 9
click at [456, 97] on span "Import" at bounding box center [451, 97] width 15 height 6
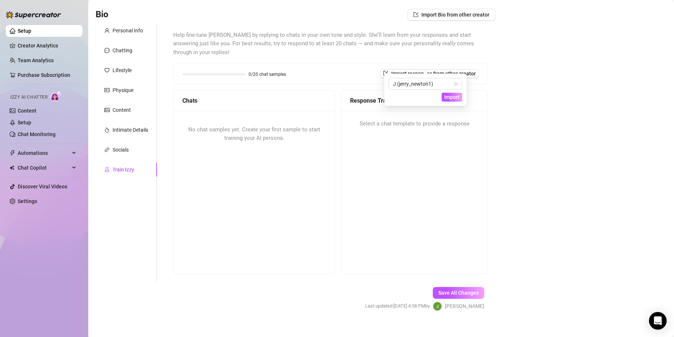
click at [476, 128] on div "Select a chat template to provide a response" at bounding box center [414, 124] width 146 height 26
click at [452, 290] on span "Save All Changes" at bounding box center [458, 293] width 40 height 6
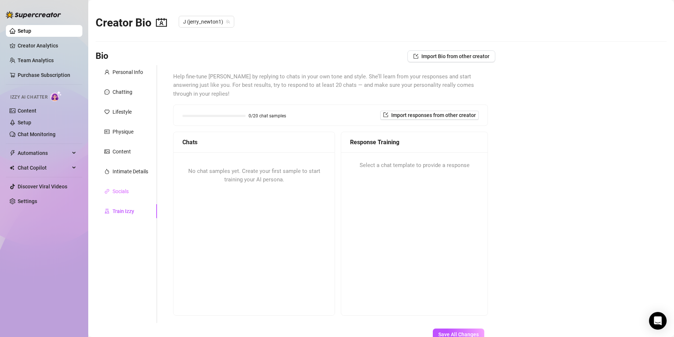
click at [136, 192] on div "Socials" at bounding box center [126, 191] width 61 height 14
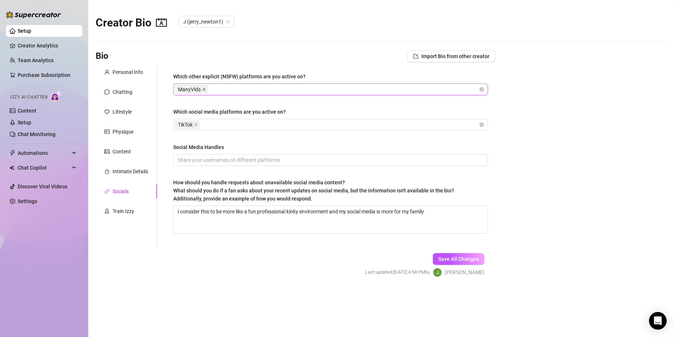
click at [204, 90] on icon "close" at bounding box center [204, 90] width 4 height 4
click at [450, 261] on span "Save All Changes" at bounding box center [458, 259] width 40 height 6
click at [131, 210] on div "Train Izzy" at bounding box center [124, 211] width 22 height 8
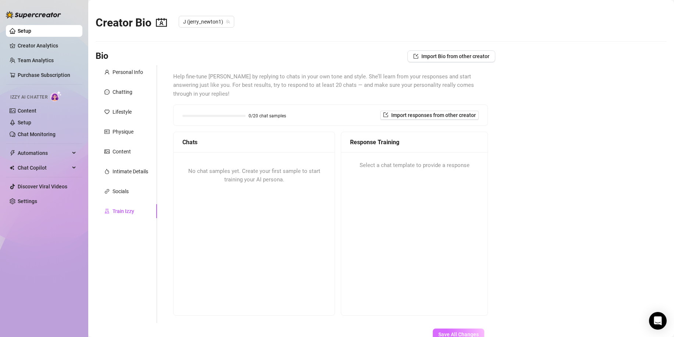
click at [444, 331] on span "Save All Changes" at bounding box center [458, 334] width 40 height 6
click at [139, 75] on div "Personal Info" at bounding box center [128, 72] width 31 height 8
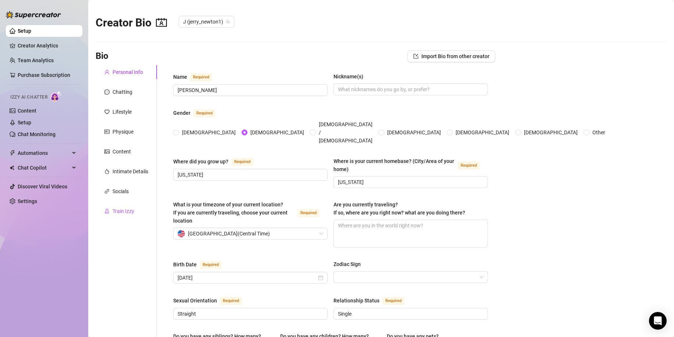
click at [125, 211] on div "Train Izzy" at bounding box center [124, 211] width 22 height 8
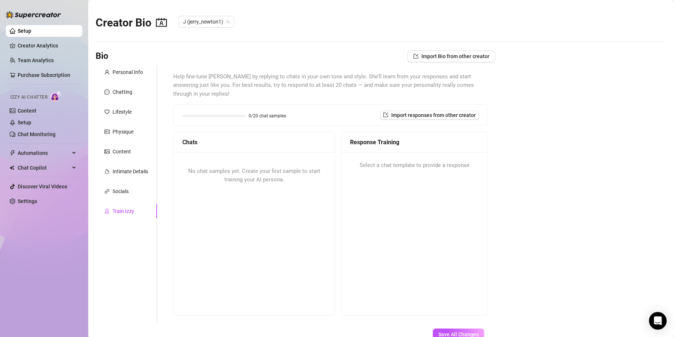
click at [214, 169] on div "No chat samples yet. Create your first sample to start training your AI persona." at bounding box center [254, 175] width 161 height 47
click at [163, 25] on icon "contacts" at bounding box center [161, 22] width 11 height 11
click at [57, 44] on link "Creator Analytics" at bounding box center [47, 46] width 59 height 12
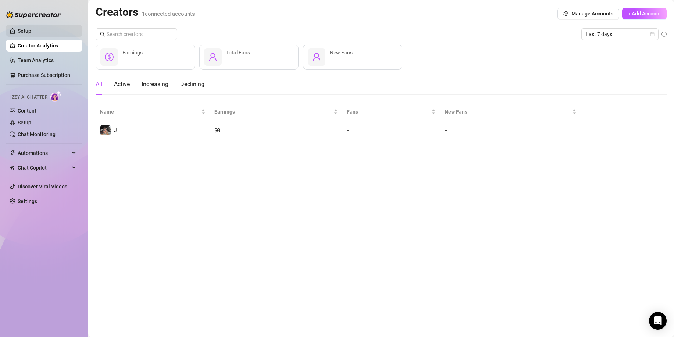
click at [31, 33] on link "Setup" at bounding box center [25, 31] width 14 height 6
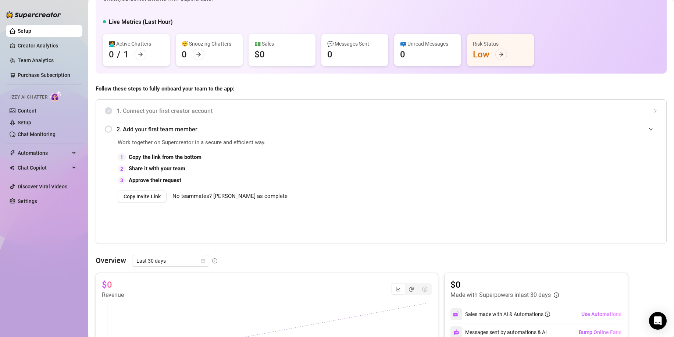
scroll to position [31, 0]
click at [203, 196] on span "No teammates? [PERSON_NAME] as complete" at bounding box center [229, 196] width 115 height 9
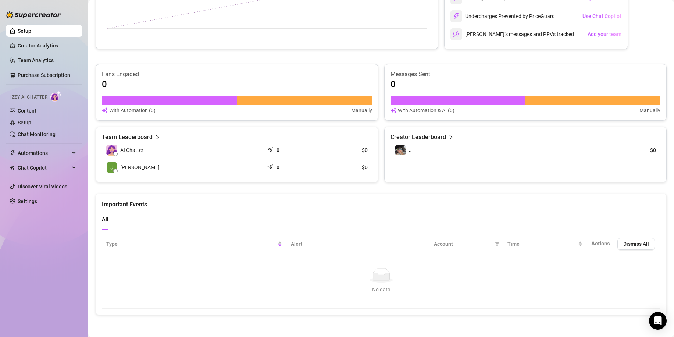
scroll to position [0, 0]
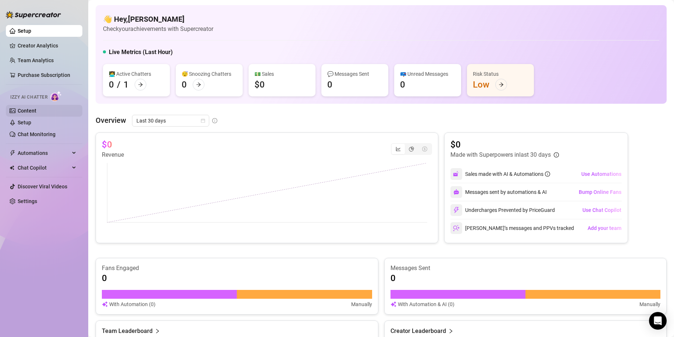
click at [29, 109] on link "Content" at bounding box center [27, 111] width 19 height 6
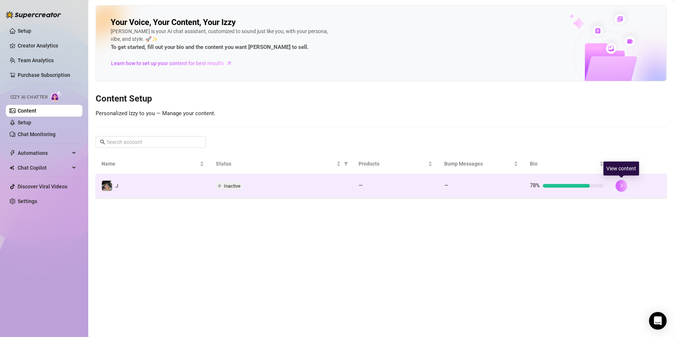
click at [619, 186] on icon "right" at bounding box center [621, 185] width 5 height 5
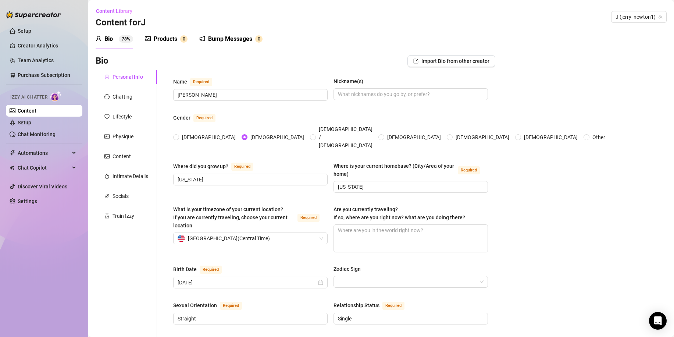
click at [181, 39] on sup "0" at bounding box center [183, 38] width 7 height 7
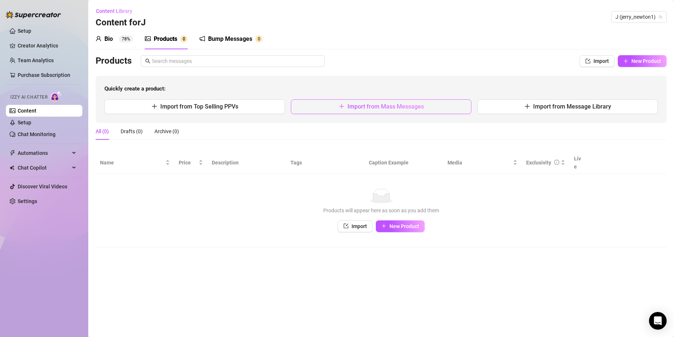
click at [382, 108] on span "Import from Mass Messages" at bounding box center [386, 106] width 76 height 7
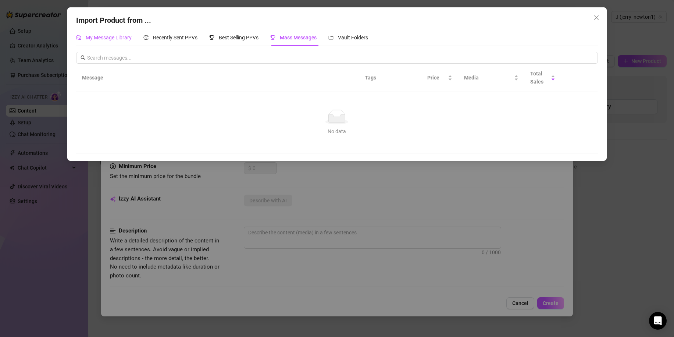
click at [130, 38] on span "My Message Library" at bounding box center [109, 38] width 46 height 6
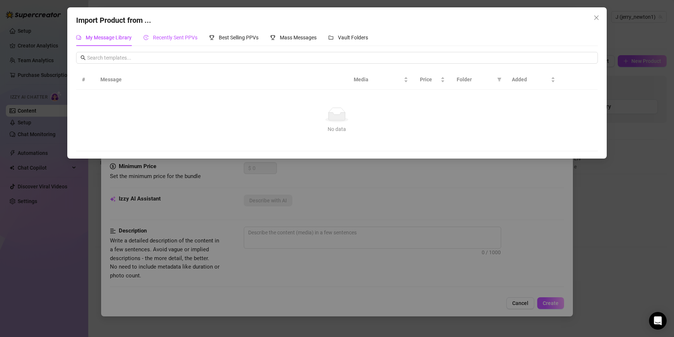
click at [185, 39] on span "Recently Sent PPVs" at bounding box center [175, 38] width 44 height 6
click at [360, 39] on span "Vault Folders" at bounding box center [353, 38] width 30 height 6
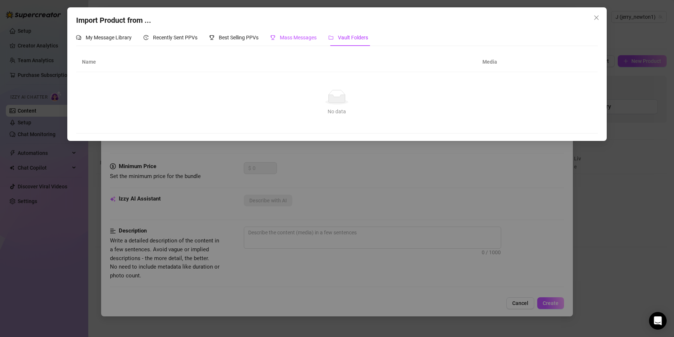
click at [293, 39] on span "Mass Messages" at bounding box center [298, 38] width 37 height 6
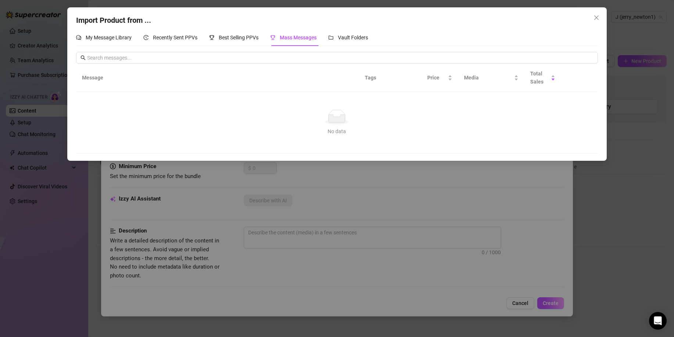
click at [363, 236] on div "Import Product from ... My Message Library Recently Sent PPVs Best Selling PPVs…" at bounding box center [337, 168] width 674 height 337
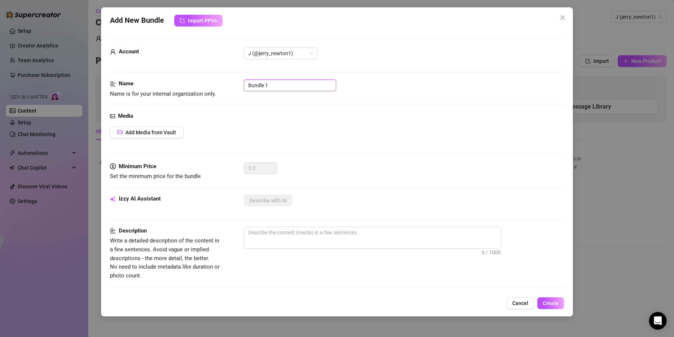
click at [277, 87] on input "Bundle 1" at bounding box center [290, 85] width 92 height 12
click at [152, 134] on span "Add Media from Vault" at bounding box center [150, 132] width 51 height 6
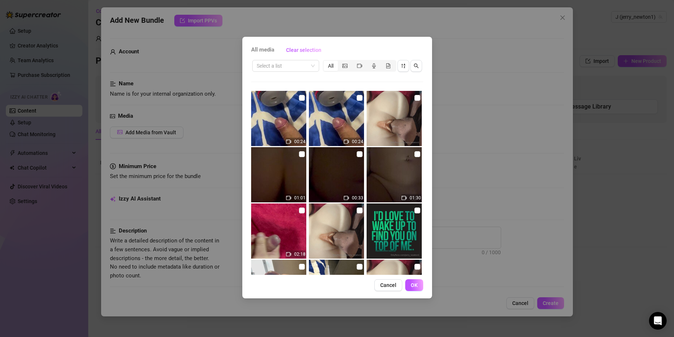
click at [393, 164] on img at bounding box center [394, 174] width 55 height 55
click at [414, 154] on input "checkbox" at bounding box center [417, 154] width 6 height 6
click at [357, 155] on input "checkbox" at bounding box center [360, 154] width 6 height 6
click at [301, 154] on input "checkbox" at bounding box center [302, 154] width 6 height 6
click at [417, 285] on span "OK" at bounding box center [414, 285] width 7 height 6
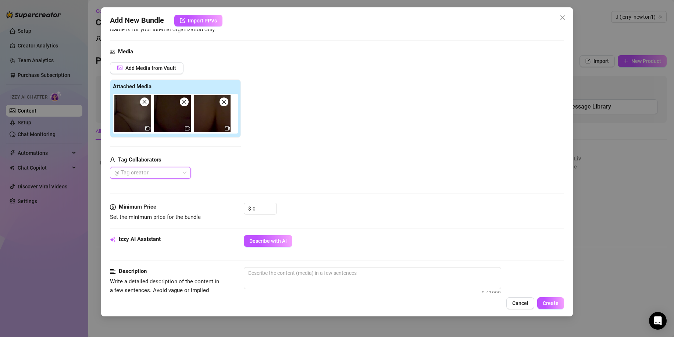
scroll to position [65, 0]
click at [181, 203] on div "Minimum Price" at bounding box center [165, 206] width 110 height 9
click at [260, 209] on input "0" at bounding box center [265, 208] width 24 height 11
click at [273, 205] on icon "up" at bounding box center [272, 206] width 3 height 3
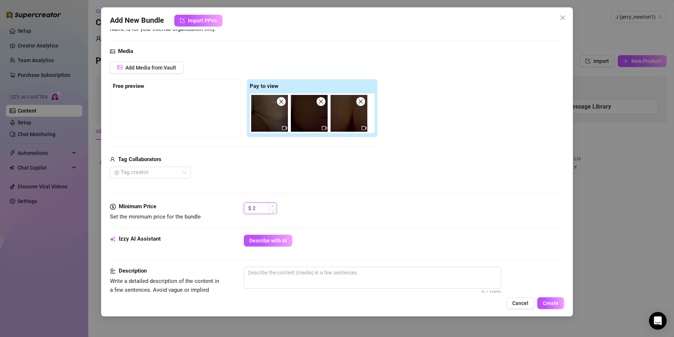
click at [273, 205] on icon "up" at bounding box center [272, 206] width 3 height 3
click at [254, 274] on textarea at bounding box center [372, 272] width 257 height 11
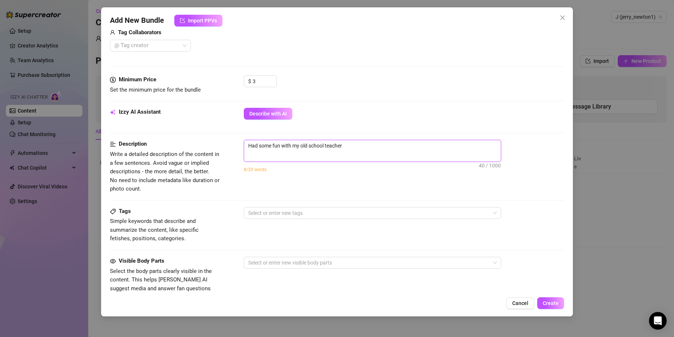
scroll to position [212, 0]
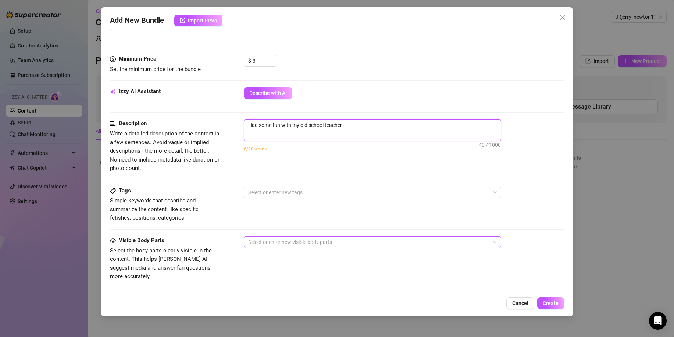
click at [296, 243] on div at bounding box center [368, 242] width 247 height 10
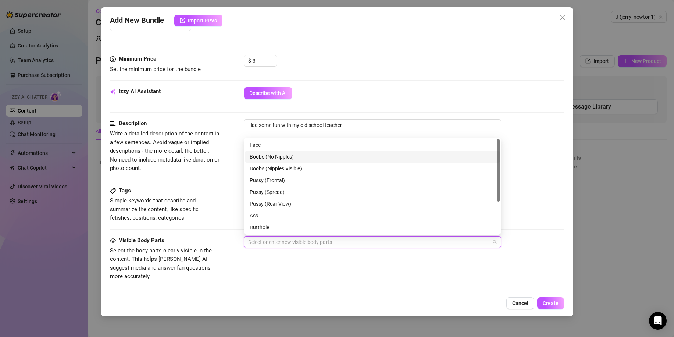
click at [268, 154] on div "Boobs (No Nipples)" at bounding box center [373, 157] width 246 height 8
click at [274, 168] on div "Boobs (Nipples Visible)" at bounding box center [373, 168] width 246 height 8
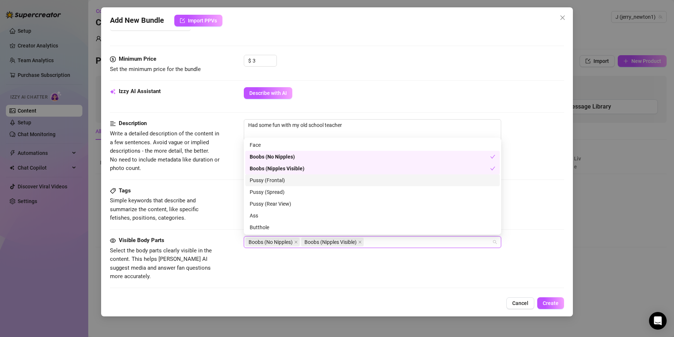
click at [274, 180] on div "Pussy (Frontal)" at bounding box center [373, 180] width 246 height 8
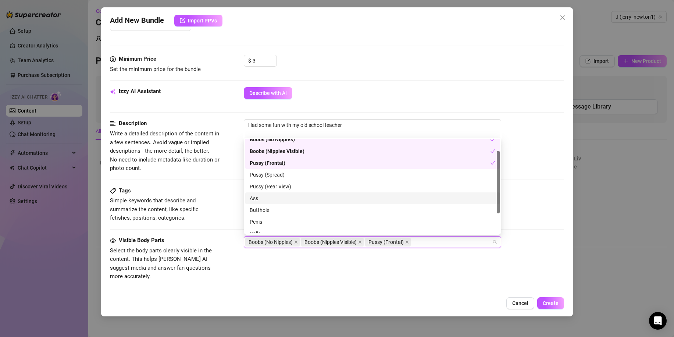
scroll to position [18, 0]
click at [278, 200] on div "Ass" at bounding box center [373, 198] width 246 height 8
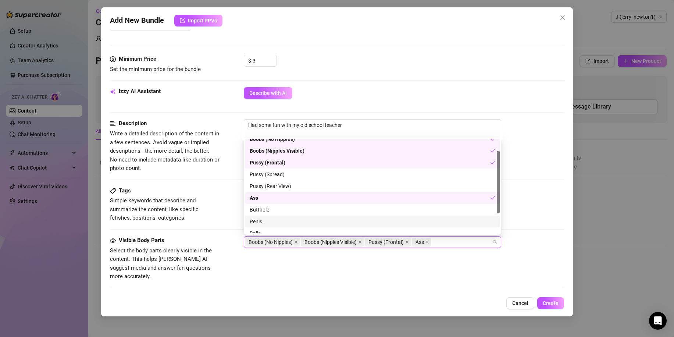
click at [274, 220] on div "Penis" at bounding box center [373, 221] width 246 height 8
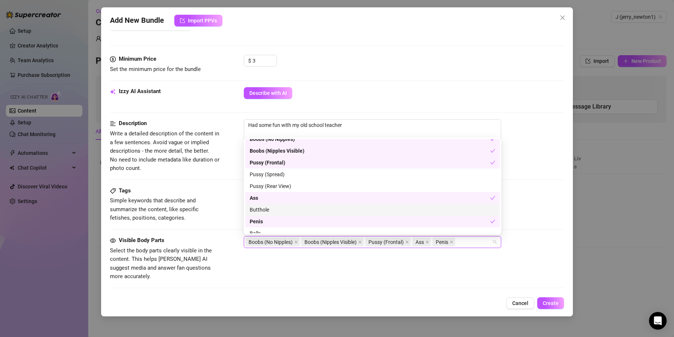
click at [294, 210] on div "Butthole" at bounding box center [373, 210] width 246 height 8
click at [293, 188] on div "Pussy (Rear View)" at bounding box center [373, 186] width 246 height 8
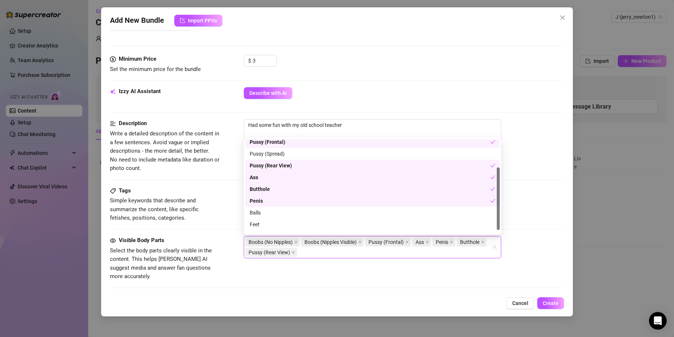
scroll to position [47, 0]
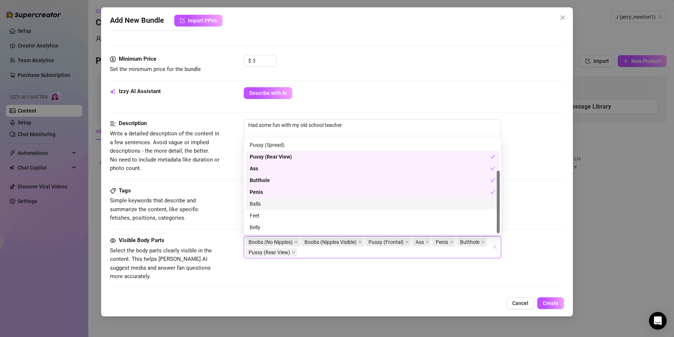
click at [271, 207] on div "Balls" at bounding box center [373, 204] width 246 height 8
click at [267, 225] on div "Belly" at bounding box center [373, 227] width 246 height 8
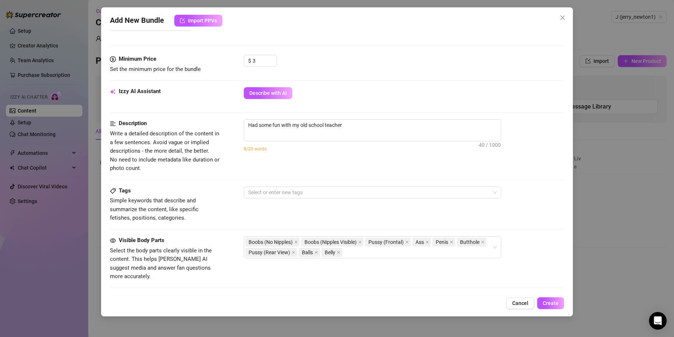
click at [395, 296] on div "Add New Bundle Import PPVs Account J (@jerry_newton1) Name Name is for your int…" at bounding box center [337, 161] width 472 height 309
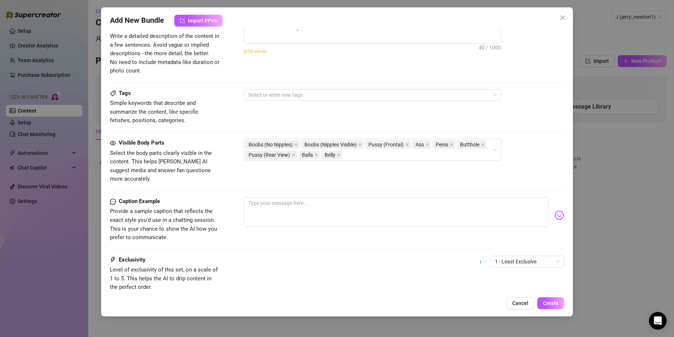
scroll to position [310, 0]
click at [514, 256] on span "1 - Least Exclusive" at bounding box center [527, 261] width 65 height 11
click at [502, 282] on div "2" at bounding box center [521, 279] width 62 height 8
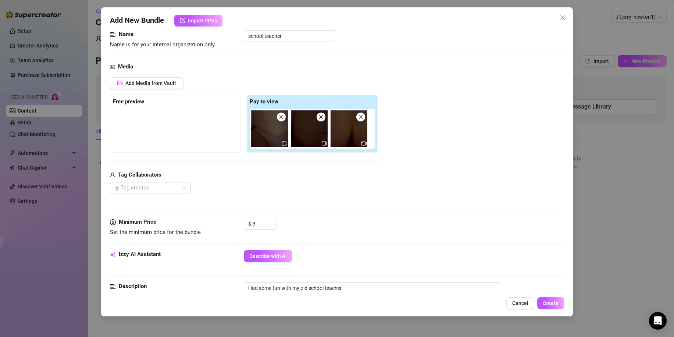
scroll to position [0, 0]
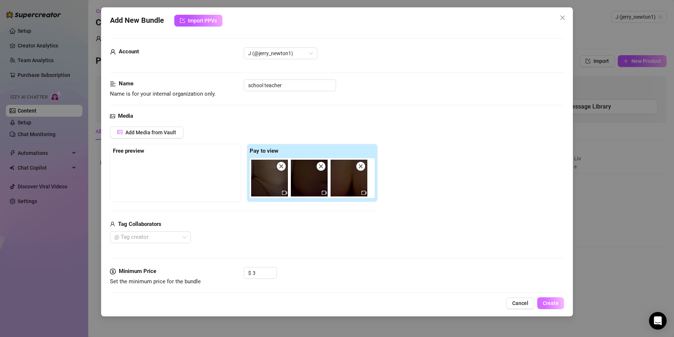
click at [549, 303] on span "Create" at bounding box center [551, 303] width 16 height 6
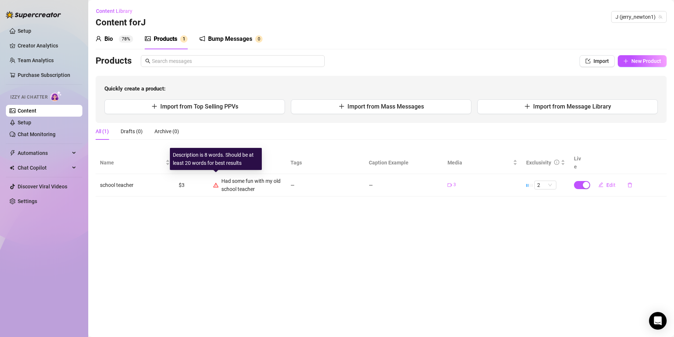
click at [216, 182] on icon "warning" at bounding box center [215, 184] width 5 height 5
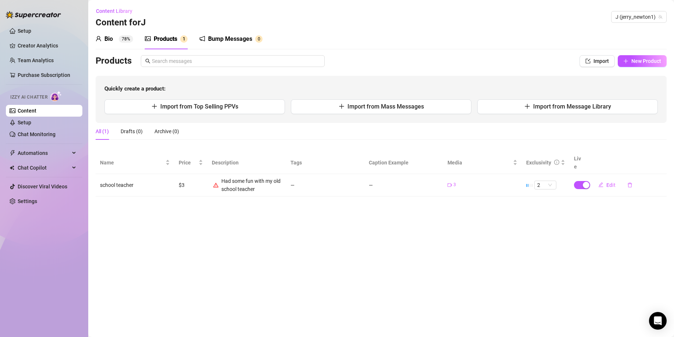
click at [253, 179] on div "Had some fun with my old school teacher" at bounding box center [251, 185] width 60 height 16
click at [609, 182] on span "Edit" at bounding box center [610, 185] width 9 height 6
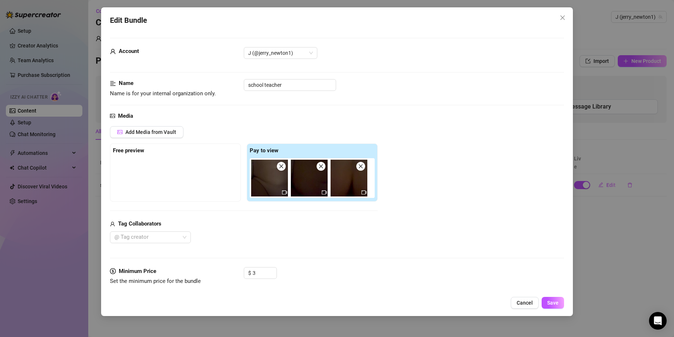
scroll to position [154, 0]
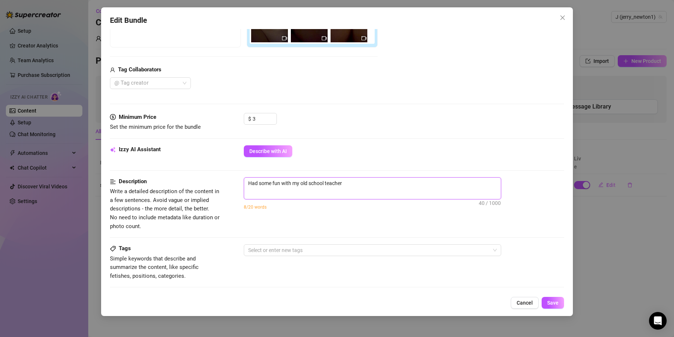
click at [350, 182] on textarea "Had some fun with my old school teacher" at bounding box center [372, 183] width 257 height 11
click at [551, 303] on span "Save" at bounding box center [552, 303] width 11 height 6
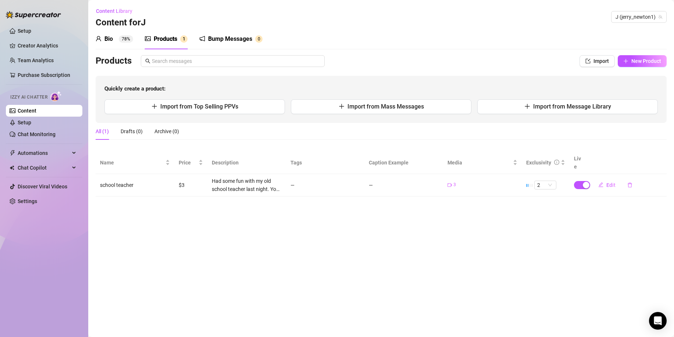
click at [224, 40] on div "Bump Messages" at bounding box center [230, 39] width 44 height 9
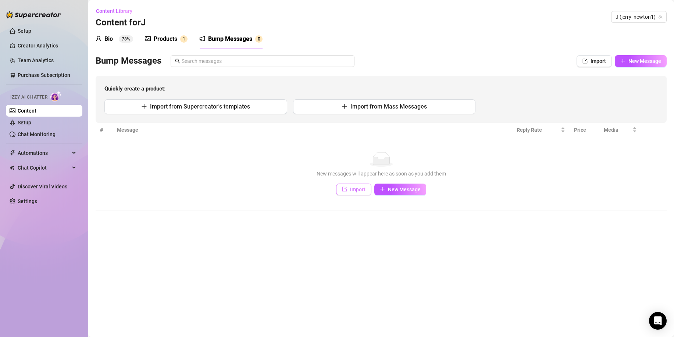
click at [347, 191] on icon "import" at bounding box center [344, 188] width 5 height 5
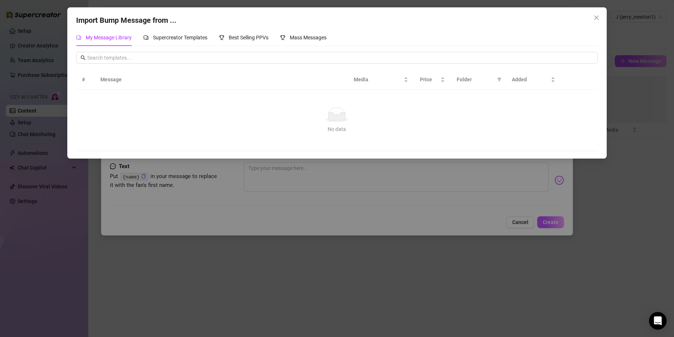
click at [346, 197] on div "Import Bump Message from ... My Message Library Supercreator Templates Best Sel…" at bounding box center [337, 168] width 674 height 337
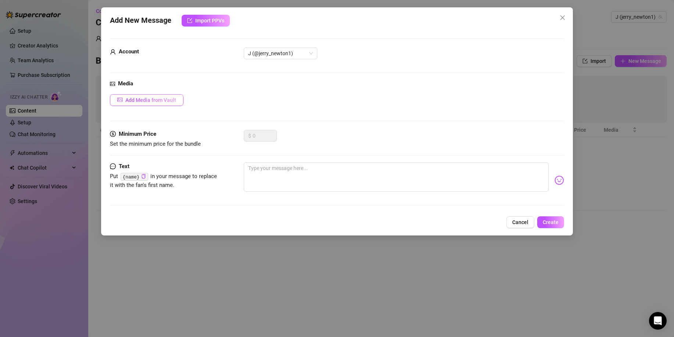
click at [160, 100] on span "Add Media from Vault" at bounding box center [150, 100] width 51 height 6
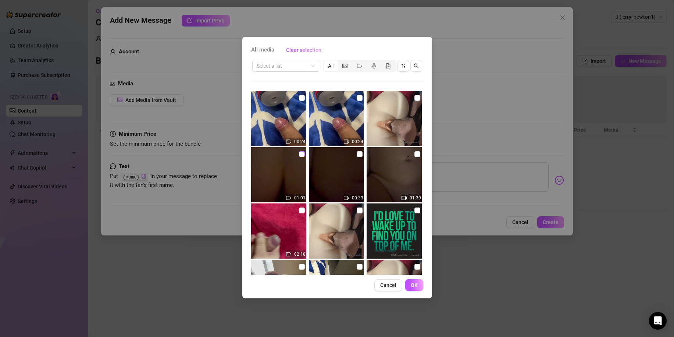
click at [300, 157] on label at bounding box center [302, 154] width 6 height 8
click at [300, 157] on input "checkbox" at bounding box center [302, 154] width 6 height 6
click at [357, 155] on input "checkbox" at bounding box center [360, 154] width 6 height 6
click at [414, 156] on input "checkbox" at bounding box center [417, 154] width 6 height 6
click at [414, 287] on span "OK" at bounding box center [414, 285] width 7 height 6
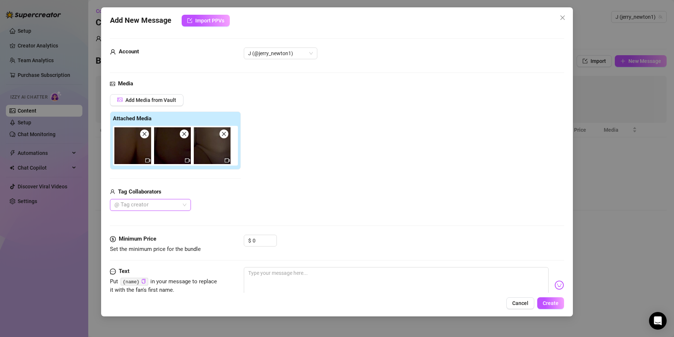
scroll to position [24, 0]
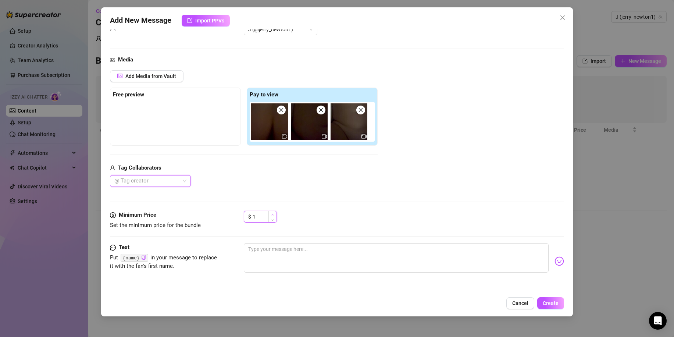
click at [271, 214] on icon "up" at bounding box center [272, 214] width 3 height 3
click at [522, 303] on span "Cancel" at bounding box center [520, 303] width 16 height 6
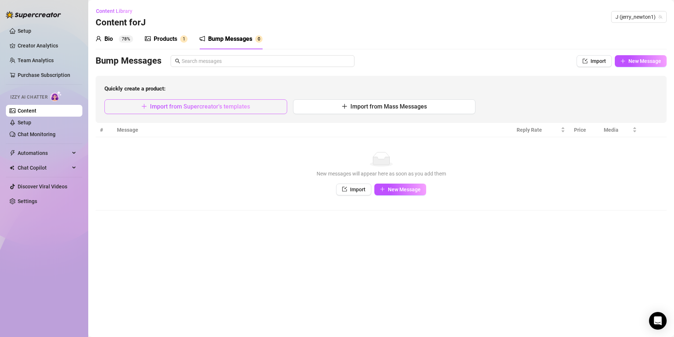
click at [222, 108] on span "Import from Supercreator's templates" at bounding box center [200, 106] width 100 height 7
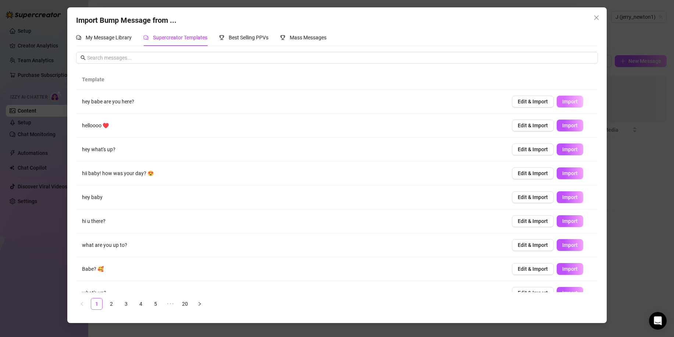
click at [563, 102] on span "Import" at bounding box center [569, 102] width 15 height 6
click at [564, 174] on span "Import" at bounding box center [569, 173] width 15 height 6
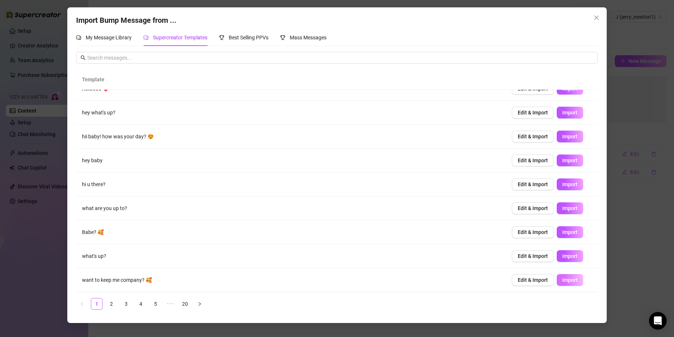
click at [562, 281] on span "Import" at bounding box center [569, 280] width 15 height 6
click at [111, 304] on link "2" at bounding box center [111, 303] width 11 height 11
click at [257, 37] on span "Best Selling PPVs" at bounding box center [249, 38] width 40 height 6
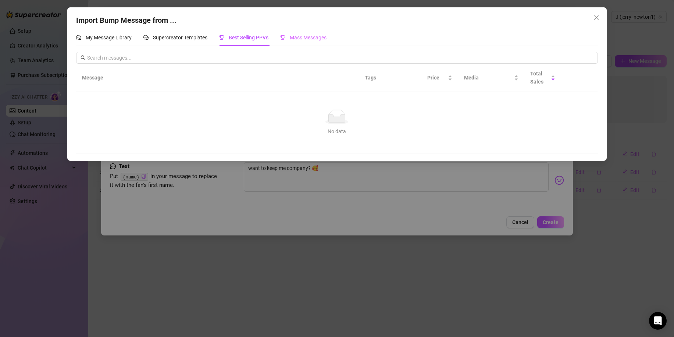
click at [313, 31] on div "Mass Messages" at bounding box center [303, 37] width 46 height 17
click at [198, 36] on span "Supercreator Templates" at bounding box center [180, 38] width 54 height 6
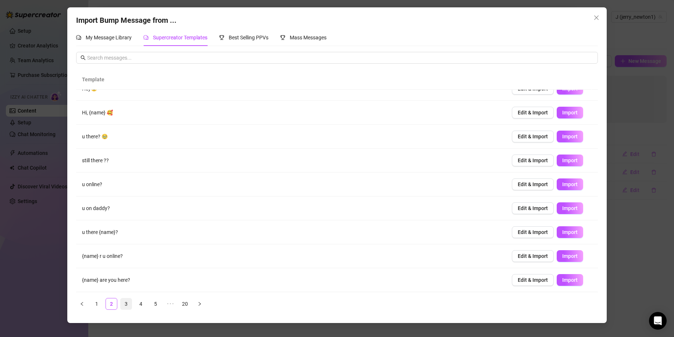
click at [125, 304] on link "3" at bounding box center [126, 303] width 11 height 11
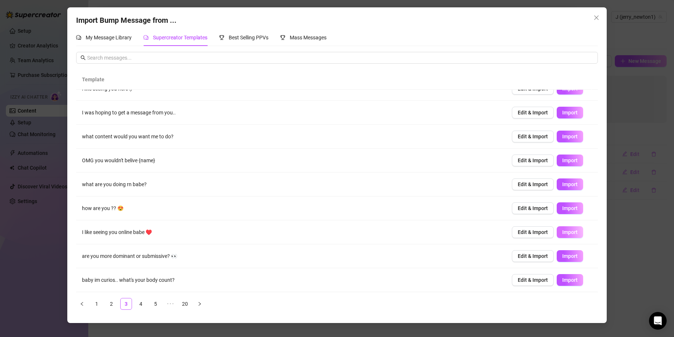
click at [562, 232] on span "Import" at bounding box center [569, 232] width 15 height 6
click at [565, 256] on span "Import" at bounding box center [569, 256] width 15 height 6
click at [140, 305] on link "4" at bounding box center [140, 303] width 11 height 11
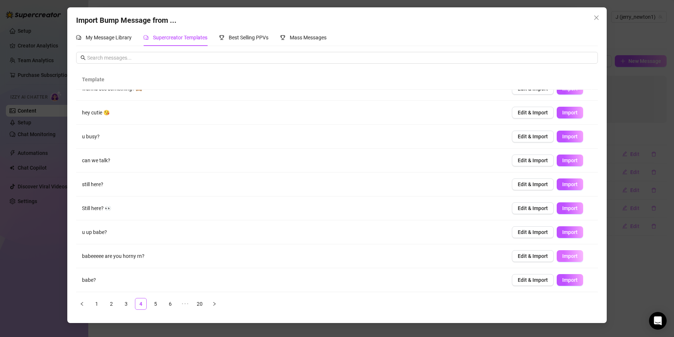
click at [563, 255] on span "Import" at bounding box center [569, 256] width 15 height 6
click at [155, 305] on link "5" at bounding box center [155, 303] width 11 height 11
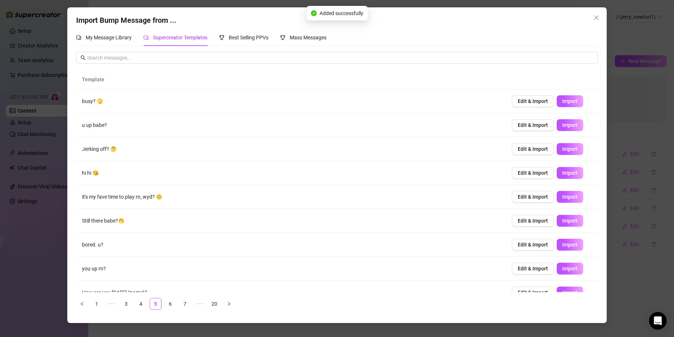
scroll to position [0, 0]
click at [567, 198] on span "Import" at bounding box center [569, 197] width 15 height 6
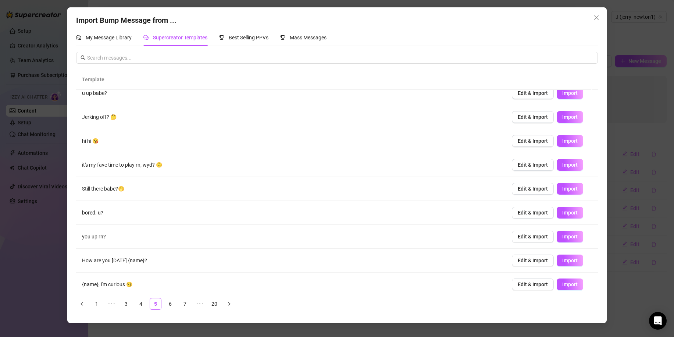
scroll to position [37, 0]
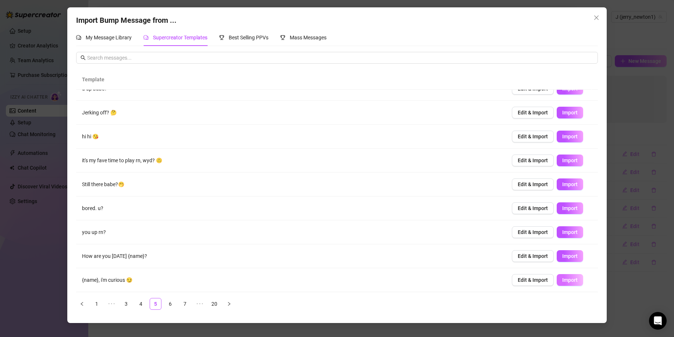
click at [562, 279] on span "Import" at bounding box center [569, 280] width 15 height 6
click at [173, 306] on link "6" at bounding box center [170, 303] width 11 height 11
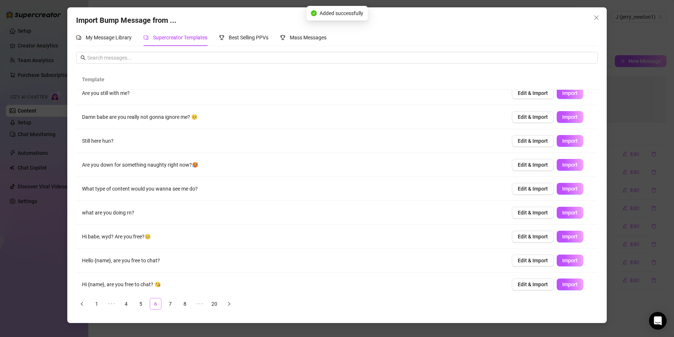
scroll to position [0, 0]
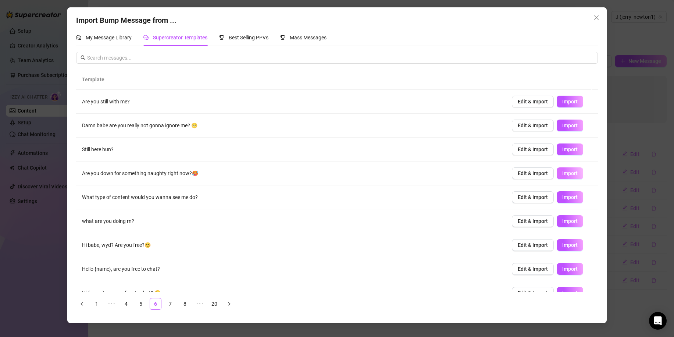
click at [562, 171] on span "Import" at bounding box center [569, 173] width 15 height 6
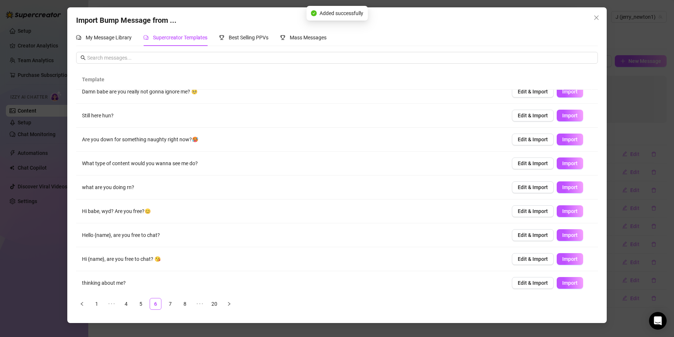
scroll to position [37, 0]
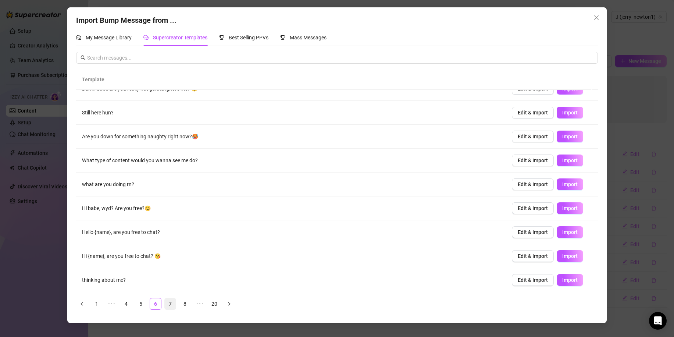
click at [169, 303] on link "7" at bounding box center [170, 303] width 11 height 11
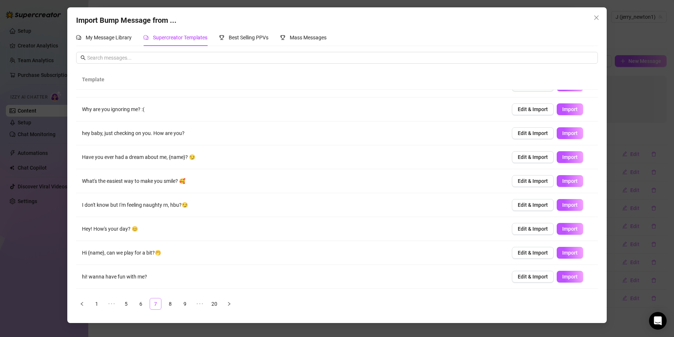
scroll to position [0, 0]
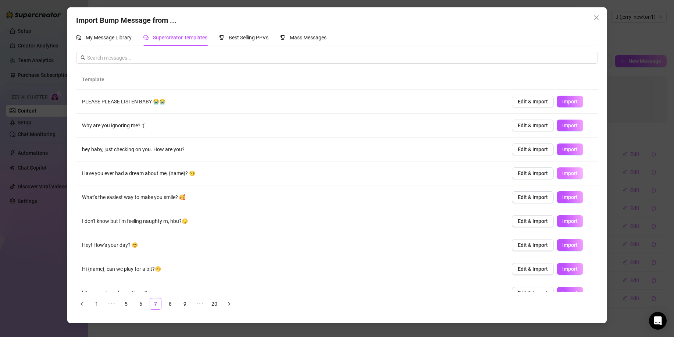
click at [569, 174] on span "Import" at bounding box center [569, 173] width 15 height 6
click at [564, 199] on span "Import" at bounding box center [569, 197] width 15 height 6
click at [567, 221] on span "Import" at bounding box center [569, 221] width 15 height 6
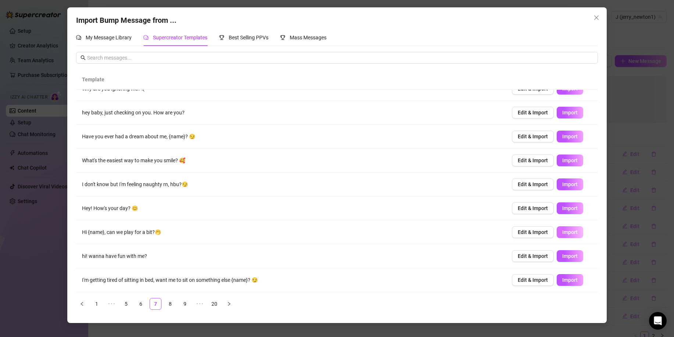
click at [565, 235] on button "Import" at bounding box center [570, 232] width 26 height 12
click at [169, 303] on link "8" at bounding box center [170, 303] width 11 height 11
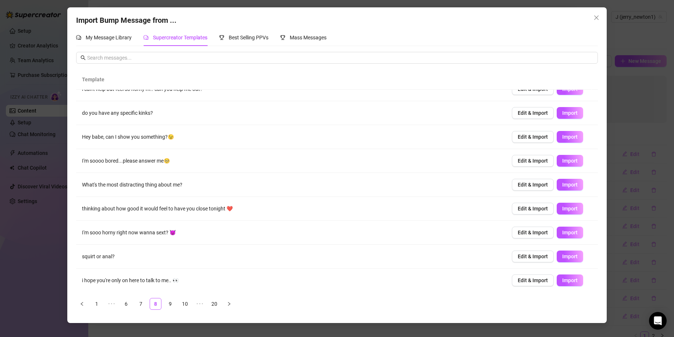
scroll to position [13, 0]
click at [569, 209] on span "Import" at bounding box center [569, 208] width 15 height 6
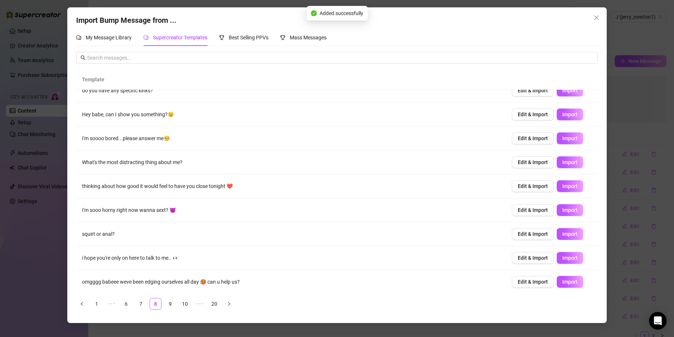
scroll to position [37, 0]
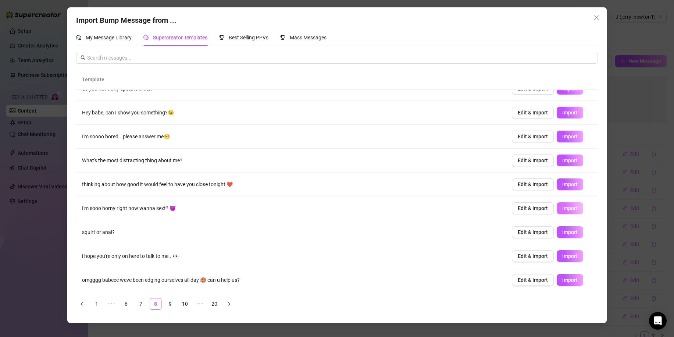
click at [562, 208] on span "Import" at bounding box center [569, 208] width 15 height 6
click at [172, 303] on link "9" at bounding box center [170, 303] width 11 height 11
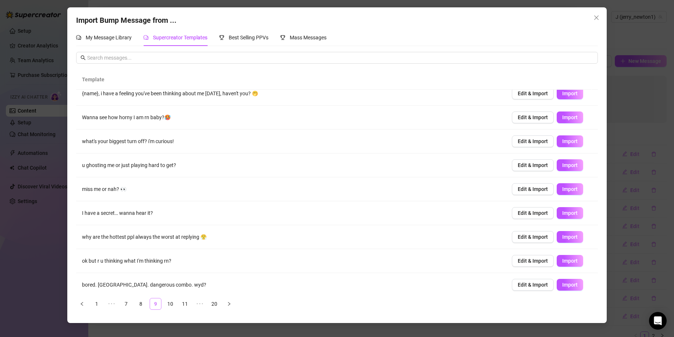
scroll to position [0, 0]
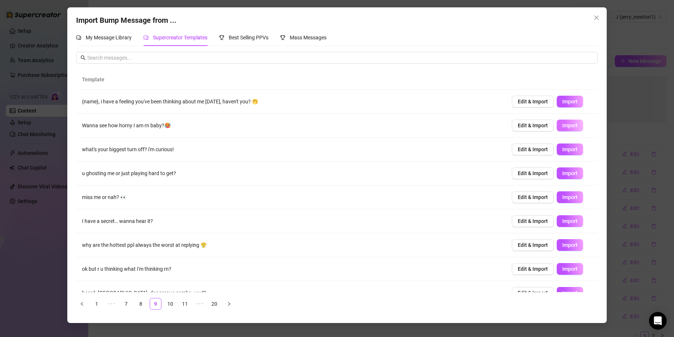
click at [569, 125] on span "Import" at bounding box center [569, 125] width 15 height 6
click at [567, 102] on span "Import" at bounding box center [569, 102] width 15 height 6
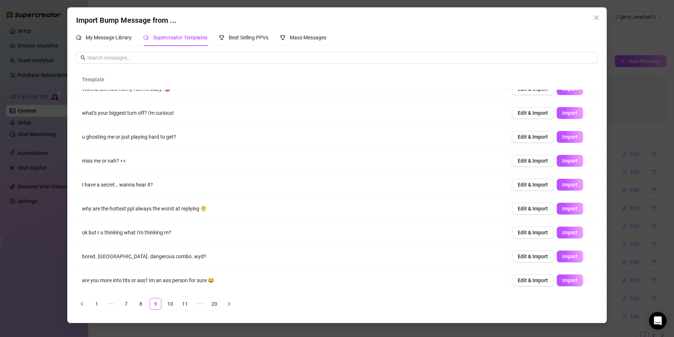
scroll to position [37, 0]
click at [569, 254] on span "Import" at bounding box center [569, 256] width 15 height 6
click at [172, 303] on link "10" at bounding box center [170, 303] width 11 height 11
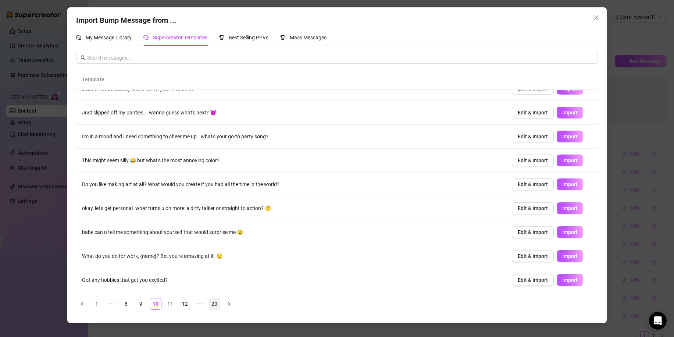
click at [210, 304] on link "20" at bounding box center [214, 303] width 11 height 11
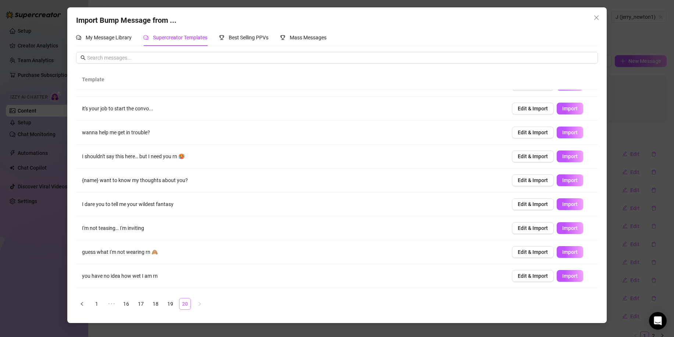
scroll to position [0, 0]
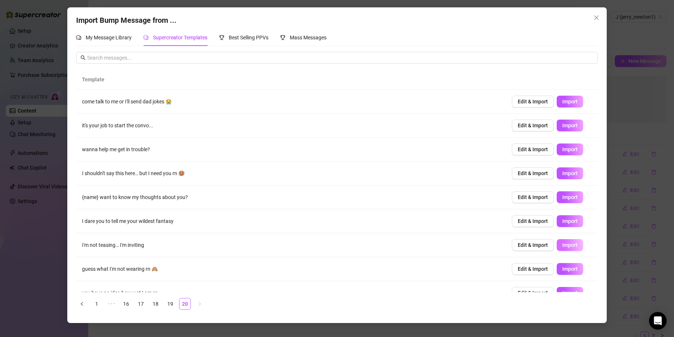
click at [562, 242] on span "Import" at bounding box center [569, 245] width 15 height 6
click at [562, 150] on span "Import" at bounding box center [569, 149] width 15 height 6
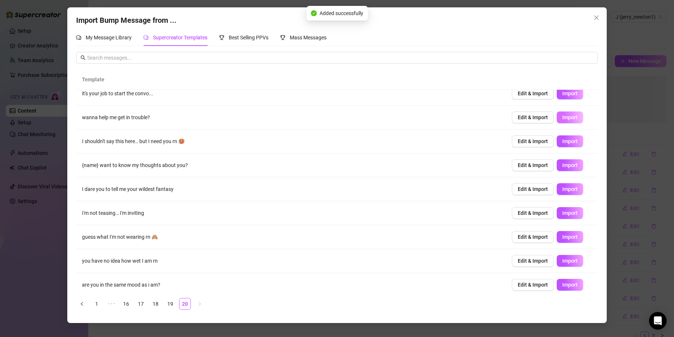
scroll to position [37, 0]
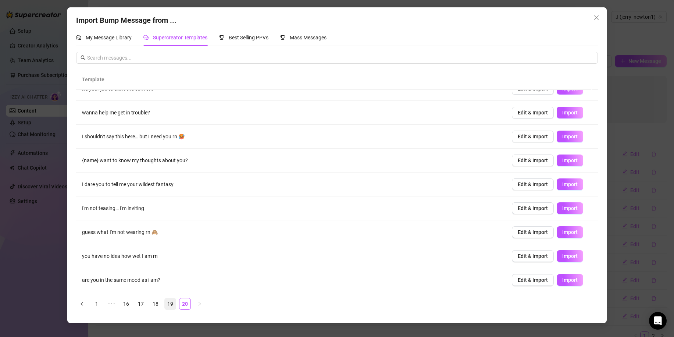
click at [168, 306] on link "19" at bounding box center [170, 303] width 11 height 11
click at [562, 281] on span "Import" at bounding box center [569, 280] width 15 height 6
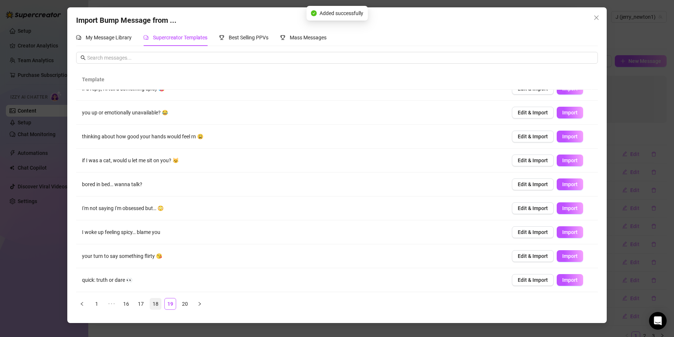
click at [152, 303] on link "18" at bounding box center [155, 303] width 11 height 11
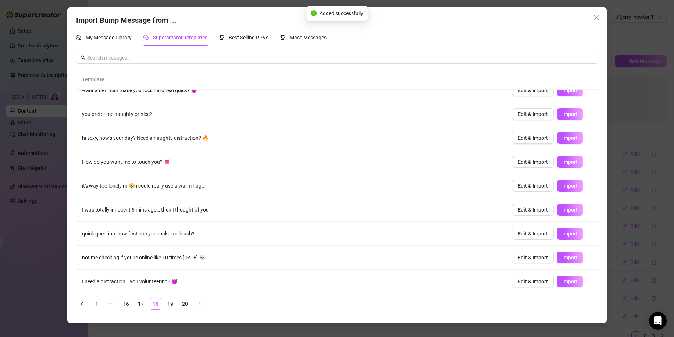
scroll to position [0, 0]
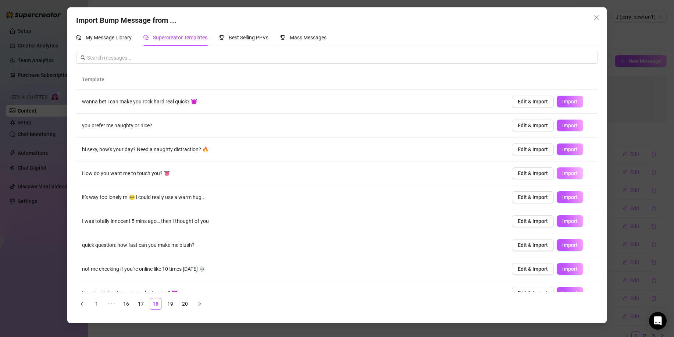
click at [566, 176] on span "Import" at bounding box center [569, 173] width 15 height 6
click at [562, 150] on span "Import" at bounding box center [569, 149] width 15 height 6
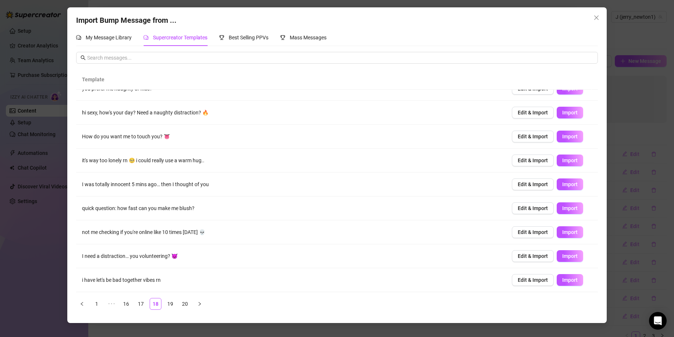
click at [36, 281] on div "Import Bump Message from ... My Message Library Supercreator Templates Best Sel…" at bounding box center [337, 168] width 674 height 337
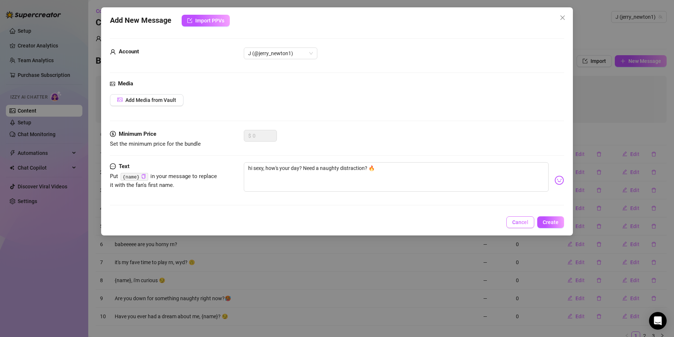
click at [516, 223] on span "Cancel" at bounding box center [520, 222] width 16 height 6
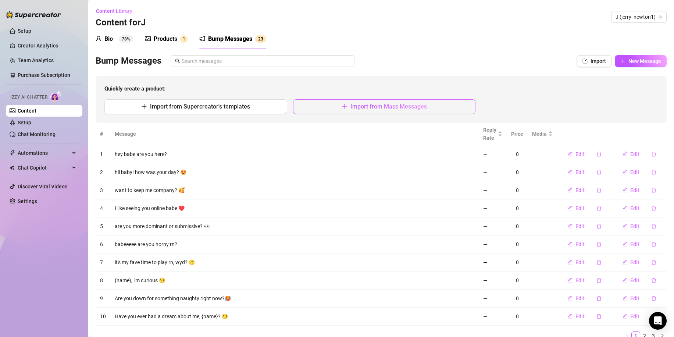
click at [327, 109] on button "Import from Mass Messages" at bounding box center [384, 106] width 183 height 15
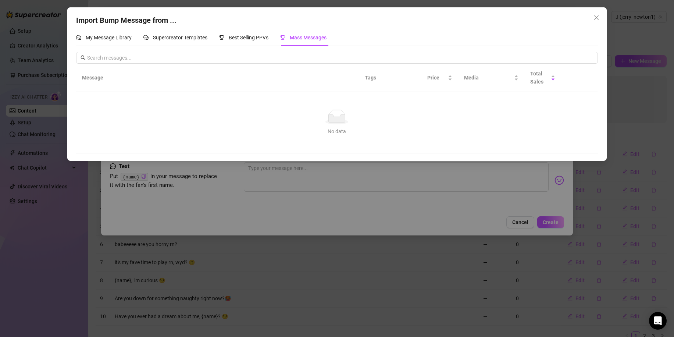
click at [335, 271] on div "Import Bump Message from ... My Message Library Supercreator Templates Best Sel…" at bounding box center [337, 168] width 674 height 337
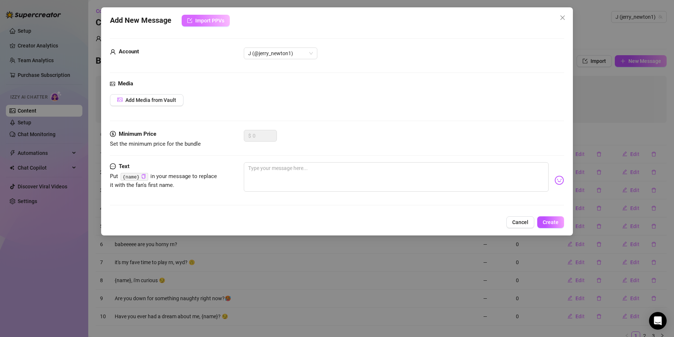
click at [211, 22] on span "Import PPVs" at bounding box center [209, 21] width 29 height 6
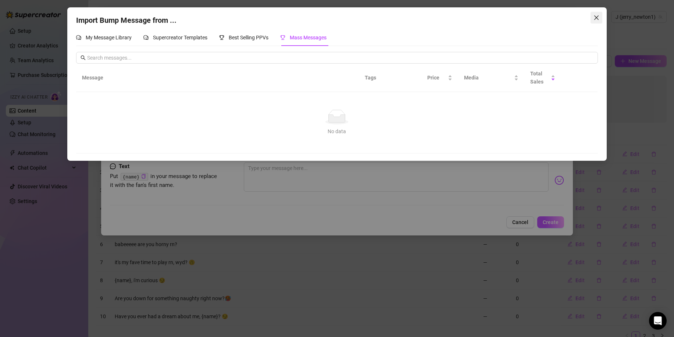
click at [595, 15] on icon "close" at bounding box center [597, 18] width 6 height 6
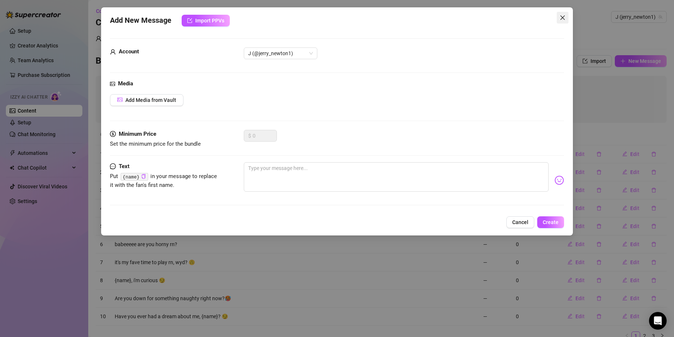
click at [563, 16] on icon "close" at bounding box center [563, 18] width 6 height 6
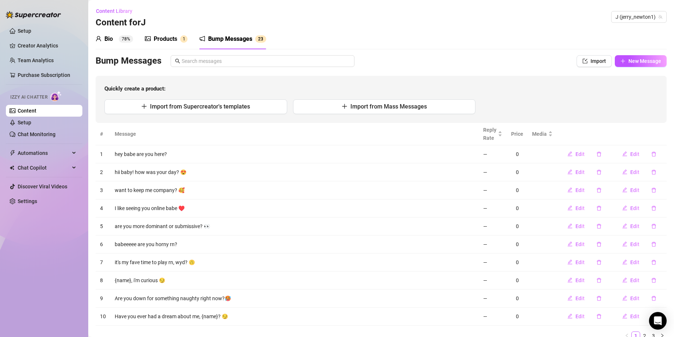
click at [169, 40] on div "Products" at bounding box center [166, 39] width 24 height 9
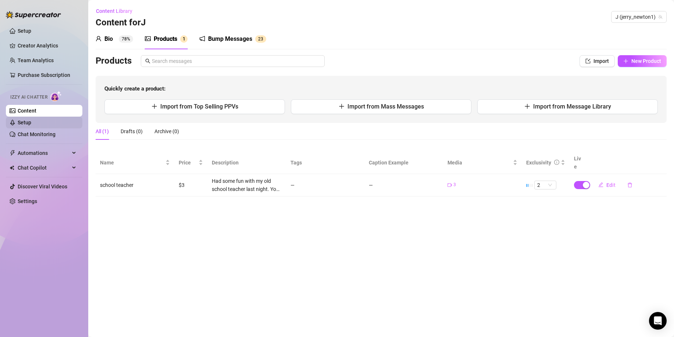
click at [31, 121] on link "Setup" at bounding box center [25, 123] width 14 height 6
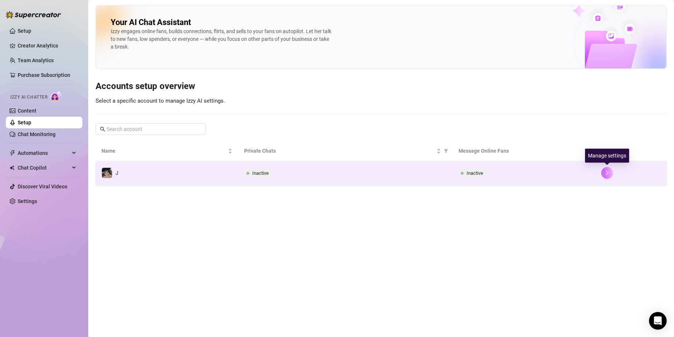
click at [605, 173] on icon "right" at bounding box center [607, 172] width 5 height 5
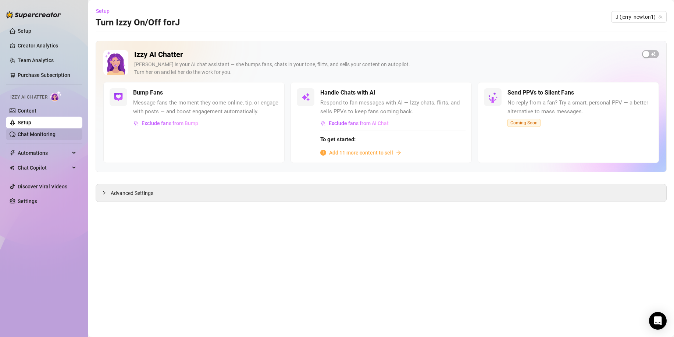
click at [47, 132] on link "Chat Monitoring" at bounding box center [37, 134] width 38 height 6
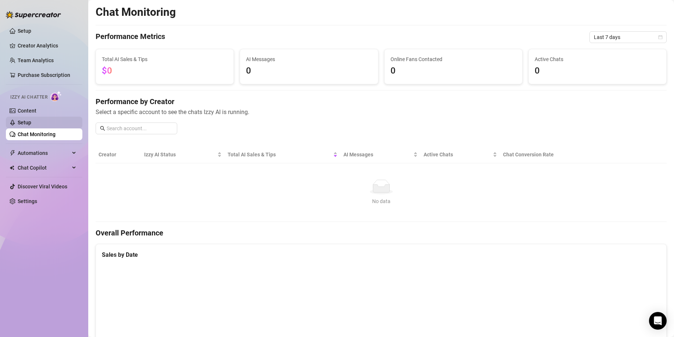
click at [31, 121] on link "Setup" at bounding box center [25, 123] width 14 height 6
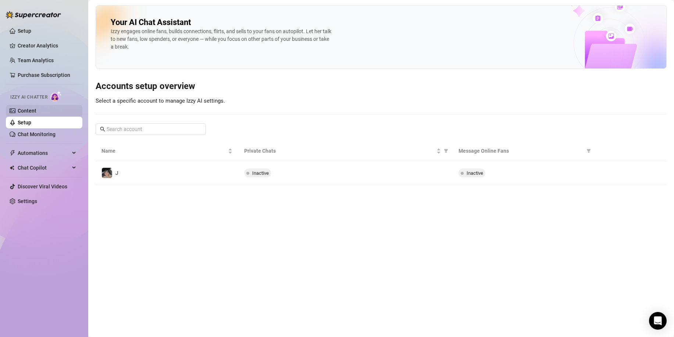
click at [36, 111] on link "Content" at bounding box center [27, 111] width 19 height 6
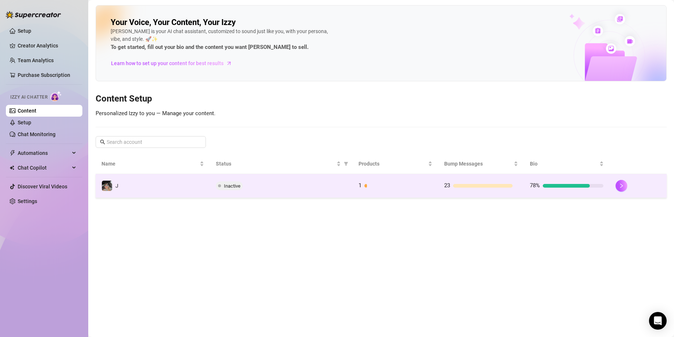
click at [132, 188] on td "J" at bounding box center [153, 186] width 114 height 24
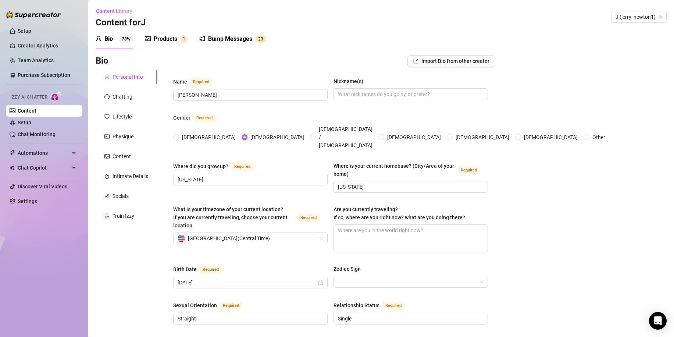
click at [162, 42] on div "Products" at bounding box center [166, 39] width 24 height 9
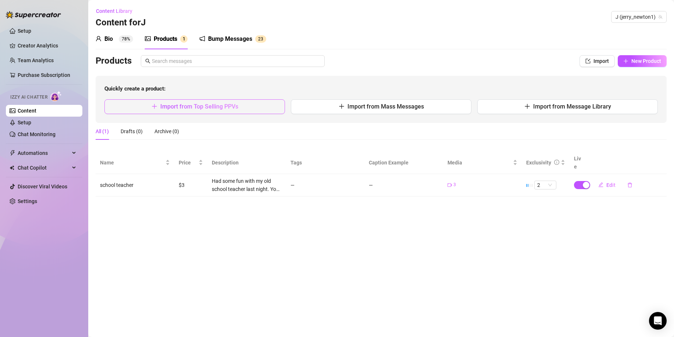
click at [213, 106] on span "Import from Top Selling PPVs" at bounding box center [199, 106] width 78 height 7
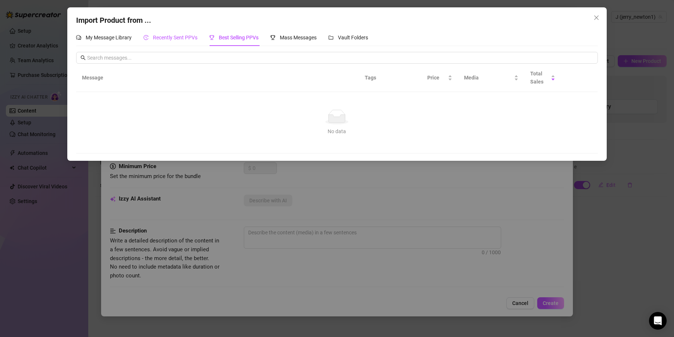
click at [178, 39] on span "Recently Sent PPVs" at bounding box center [175, 38] width 44 height 6
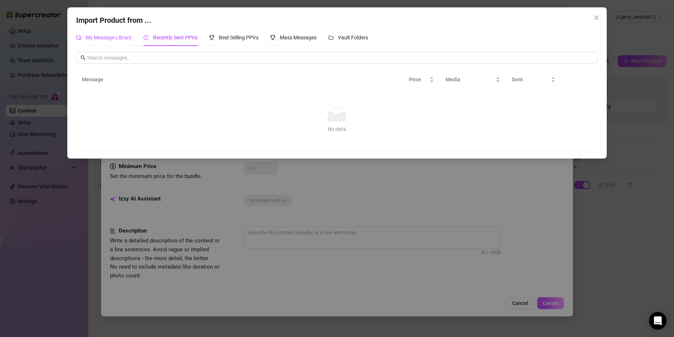
click at [122, 35] on span "My Message Library" at bounding box center [109, 38] width 46 height 6
click at [238, 38] on span "Best Selling PPVs" at bounding box center [239, 38] width 40 height 6
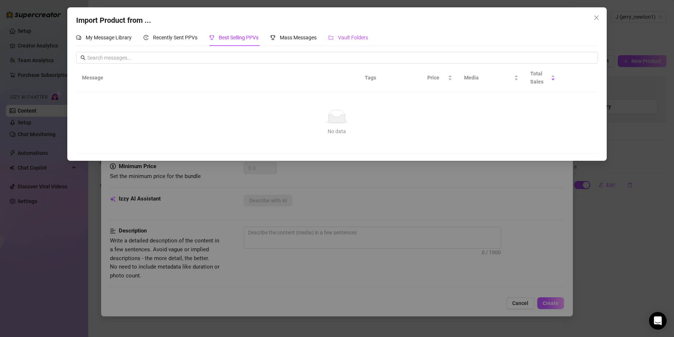
click at [346, 34] on div "Vault Folders" at bounding box center [348, 37] width 40 height 8
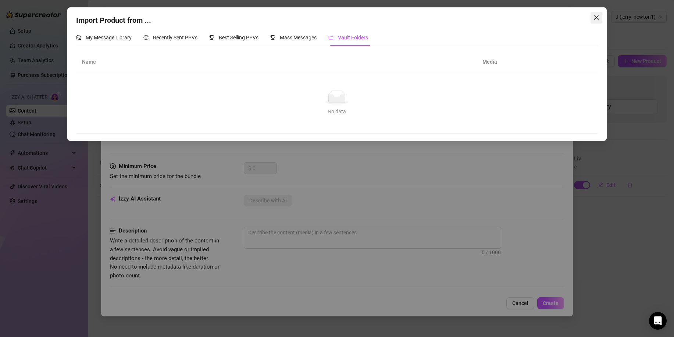
click at [595, 20] on icon "close" at bounding box center [597, 18] width 6 height 6
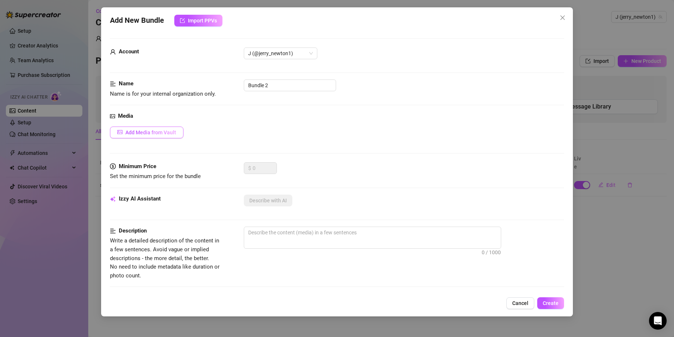
click at [167, 134] on span "Add Media from Vault" at bounding box center [150, 132] width 51 height 6
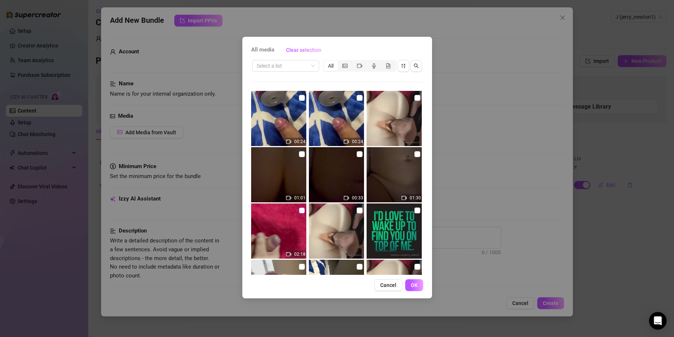
click at [300, 211] on input "checkbox" at bounding box center [302, 210] width 6 height 6
click at [418, 287] on button "OK" at bounding box center [414, 285] width 18 height 12
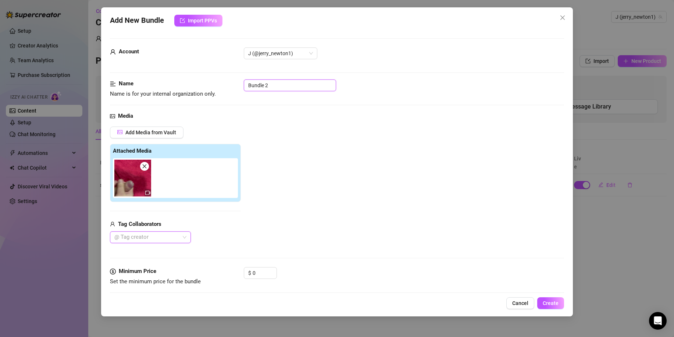
click at [278, 86] on input "Bundle 2" at bounding box center [290, 85] width 92 height 12
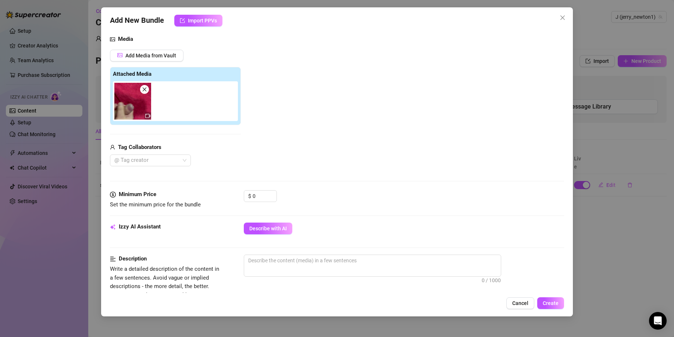
scroll to position [78, 0]
click at [271, 193] on icon "up" at bounding box center [272, 193] width 3 height 3
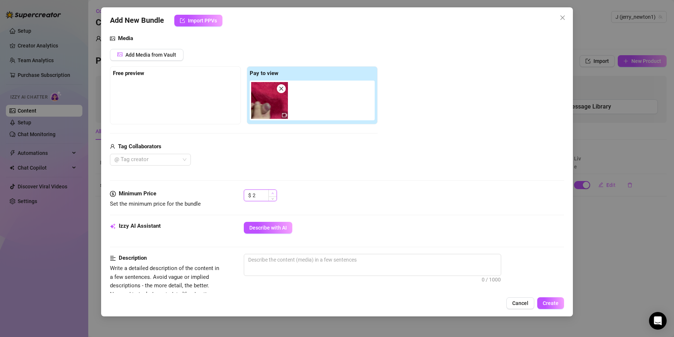
click at [271, 193] on icon "up" at bounding box center [272, 193] width 3 height 3
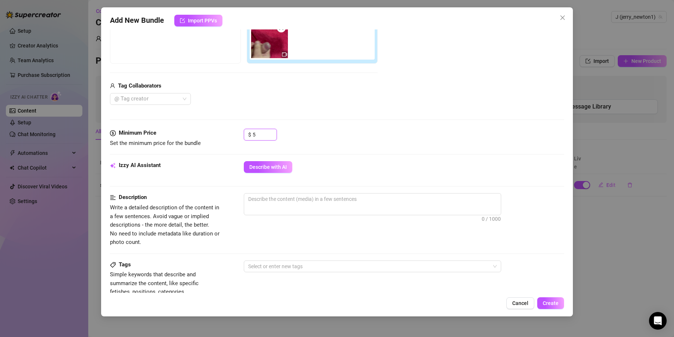
scroll to position [141, 0]
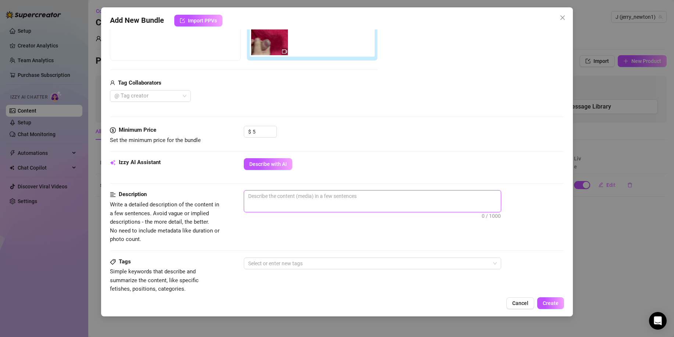
click at [271, 199] on textarea at bounding box center [372, 195] width 257 height 11
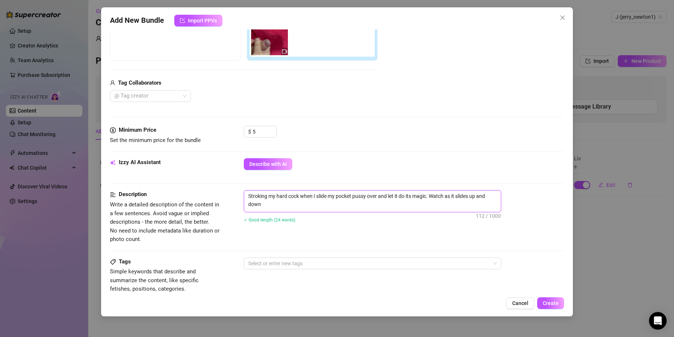
scroll to position [0, 0]
click at [270, 199] on textarea "Stroking my hard cock when I slide my pocket pussy over and let it do its magic…" at bounding box center [372, 199] width 257 height 19
click at [320, 205] on textarea "Stroking my hard cock when I slide my pocket pussy over and let it do its magic…" at bounding box center [372, 199] width 257 height 19
click at [288, 260] on div at bounding box center [368, 263] width 247 height 10
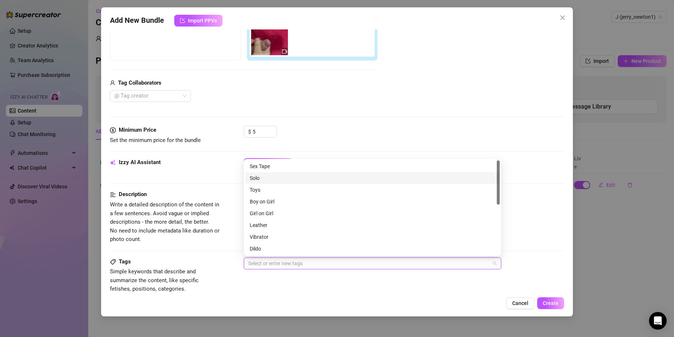
click at [266, 179] on div "Solo" at bounding box center [373, 178] width 246 height 8
click at [264, 191] on div "Toys" at bounding box center [373, 190] width 246 height 8
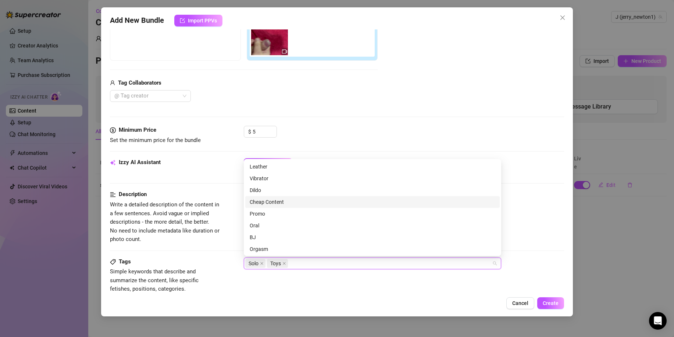
click at [282, 202] on div "Cheap Content" at bounding box center [373, 202] width 246 height 8
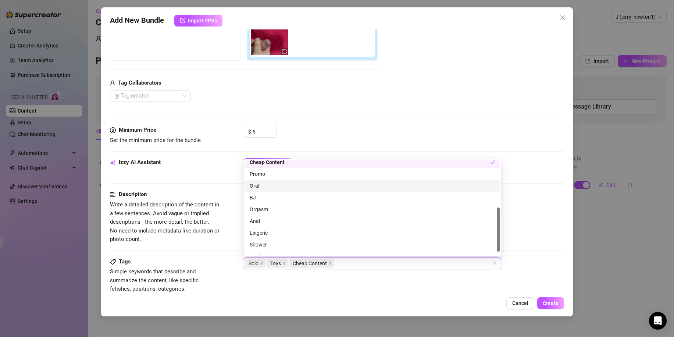
scroll to position [106, 0]
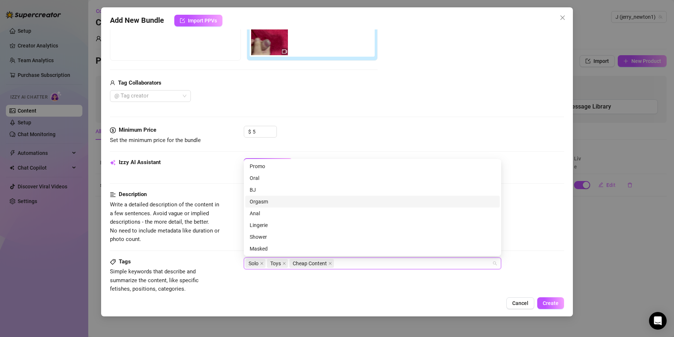
click at [274, 202] on div "Orgasm" at bounding box center [373, 201] width 246 height 8
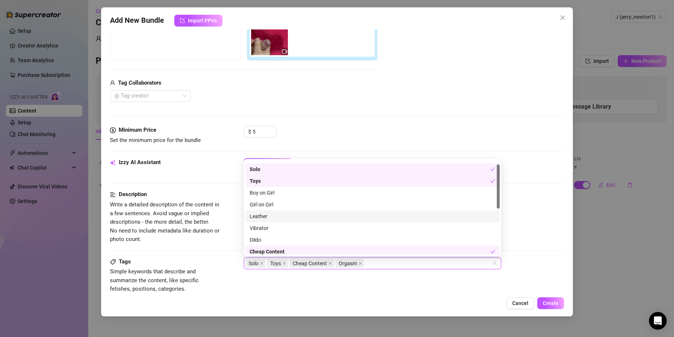
scroll to position [0, 0]
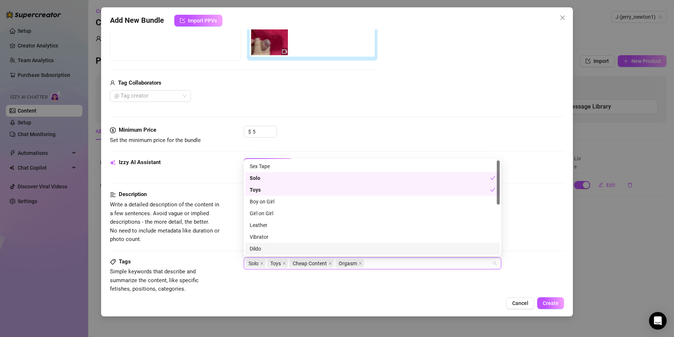
click at [393, 303] on div "Cancel Create" at bounding box center [337, 303] width 454 height 12
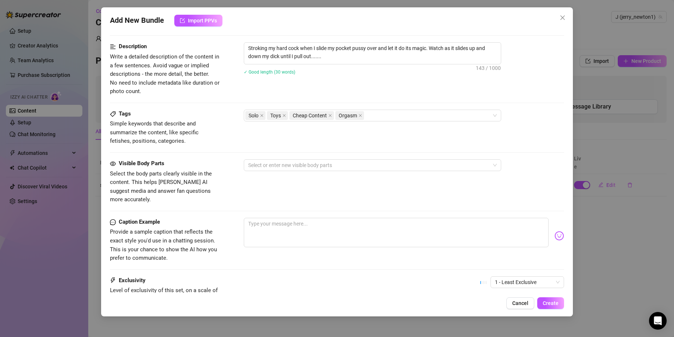
scroll to position [289, 0]
click at [253, 218] on textarea at bounding box center [396, 231] width 305 height 29
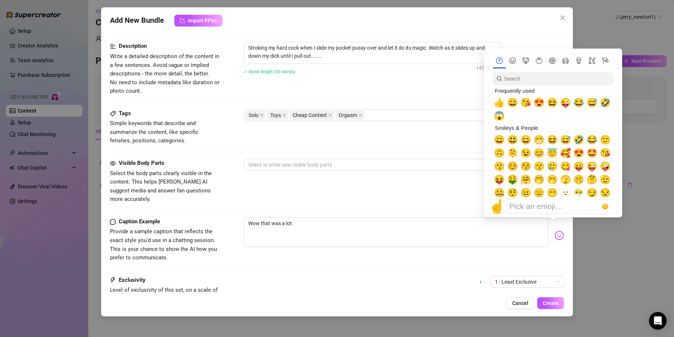
click at [555, 231] on img at bounding box center [560, 236] width 10 height 10
click at [543, 101] on span "😍" at bounding box center [539, 102] width 11 height 10
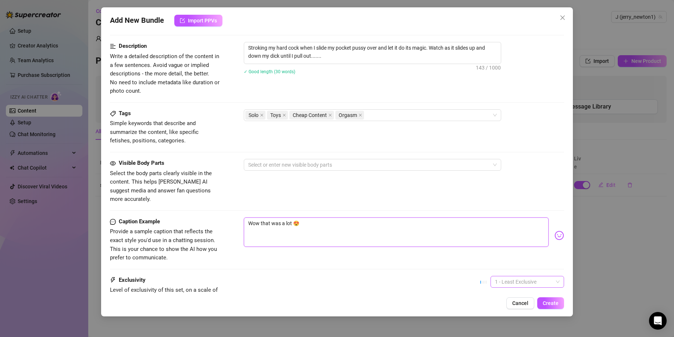
click at [507, 276] on span "1 - Least Exclusive" at bounding box center [527, 281] width 65 height 11
click at [501, 236] on div "3" at bounding box center [521, 235] width 62 height 8
click at [313, 217] on textarea "Wow that was a lot 😍" at bounding box center [396, 231] width 305 height 29
click at [258, 168] on div at bounding box center [368, 165] width 247 height 10
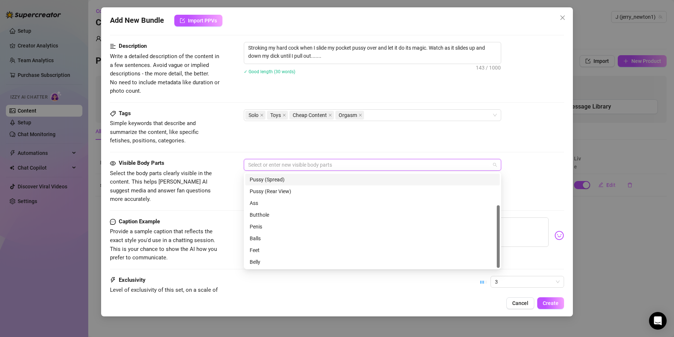
scroll to position [47, 0]
click at [273, 226] on div "Penis" at bounding box center [373, 226] width 246 height 8
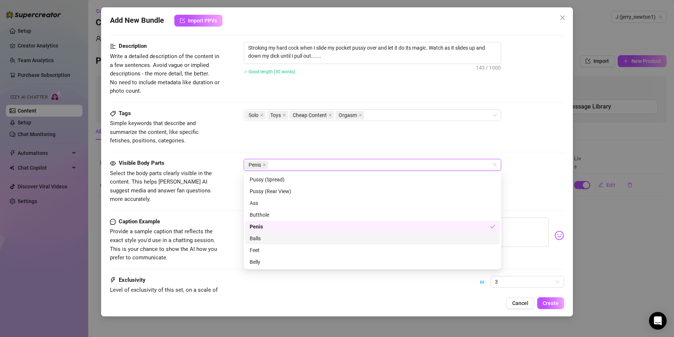
click at [267, 239] on div "Balls" at bounding box center [373, 238] width 246 height 8
click at [279, 284] on div "Exclusivity Level of exclusivity of this set, on a scale of 1 to 5. This helps …" at bounding box center [337, 294] width 454 height 36
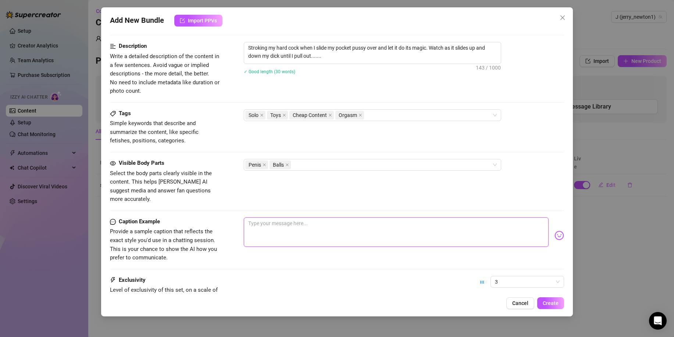
click at [253, 224] on textarea at bounding box center [396, 231] width 305 height 29
click at [545, 302] on span "Create" at bounding box center [551, 303] width 16 height 6
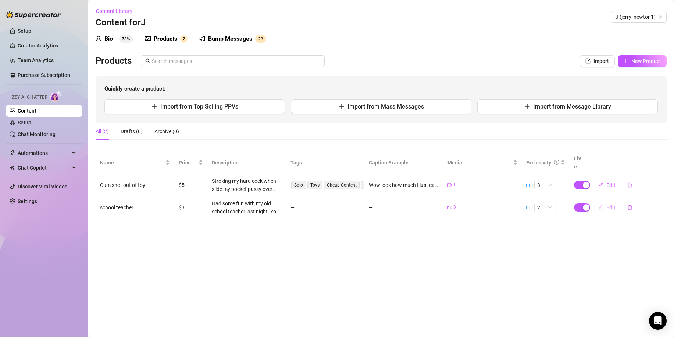
click at [609, 204] on span "Edit" at bounding box center [610, 207] width 9 height 6
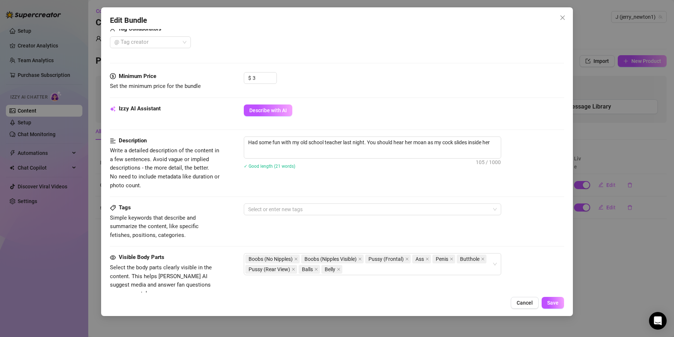
scroll to position [195, 0]
click at [262, 210] on div at bounding box center [368, 209] width 247 height 10
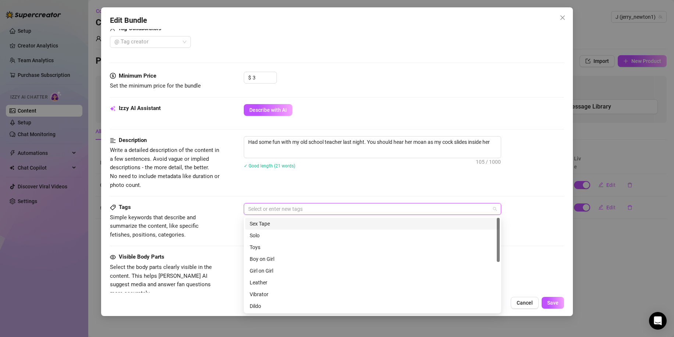
click at [260, 222] on div "Sex Tape" at bounding box center [373, 224] width 246 height 8
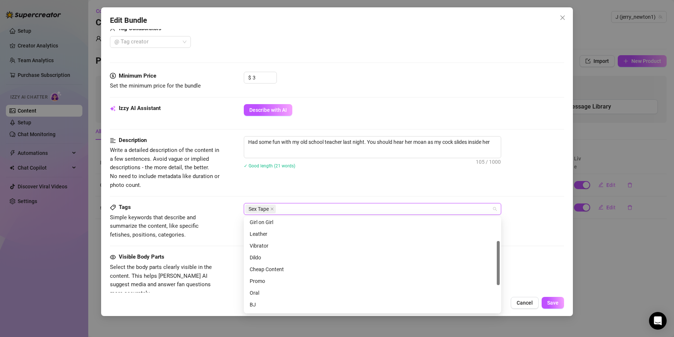
scroll to position [49, 0]
click at [278, 271] on div "Cheap Content" at bounding box center [373, 269] width 246 height 8
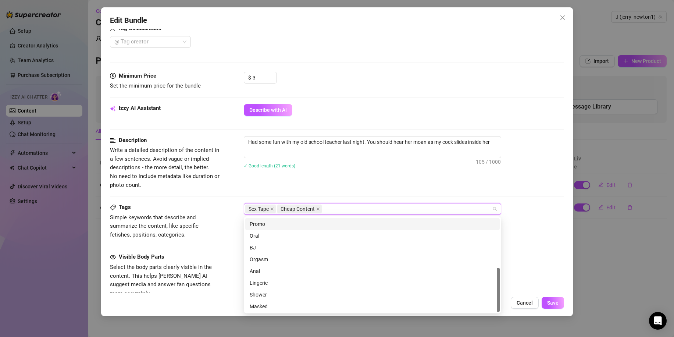
scroll to position [106, 0]
click at [329, 185] on div "Description Write a detailed description of the content in a few sentences. Avo…" at bounding box center [337, 162] width 454 height 53
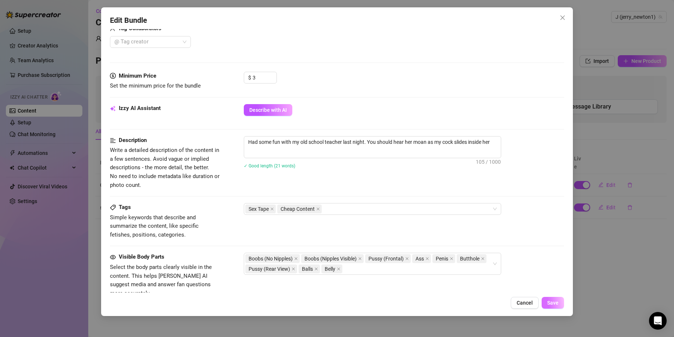
click at [552, 304] on span "Save" at bounding box center [552, 303] width 11 height 6
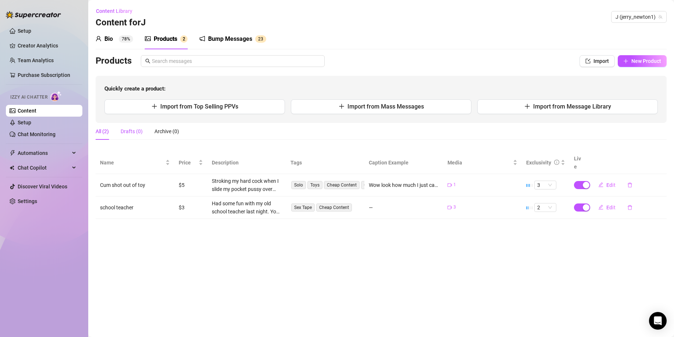
click at [135, 131] on div "Drafts (0)" at bounding box center [132, 131] width 22 height 8
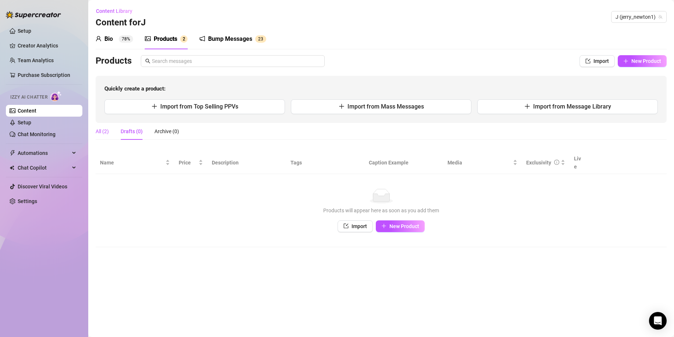
click at [105, 131] on div "All (2)" at bounding box center [102, 131] width 13 height 8
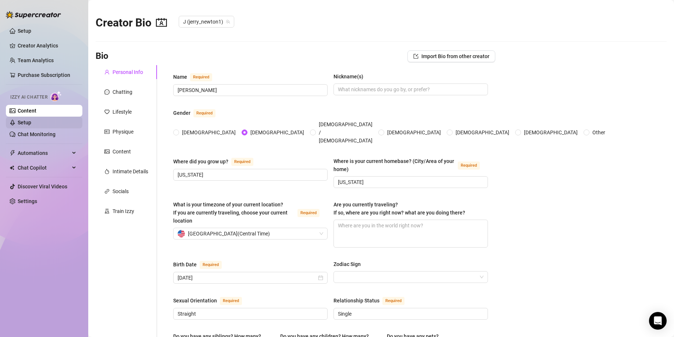
click at [31, 124] on link "Setup" at bounding box center [25, 123] width 14 height 6
